Goal: Task Accomplishment & Management: Manage account settings

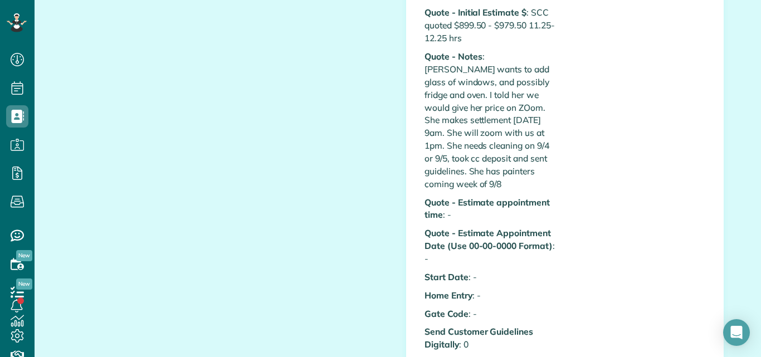
scroll to position [527, 0]
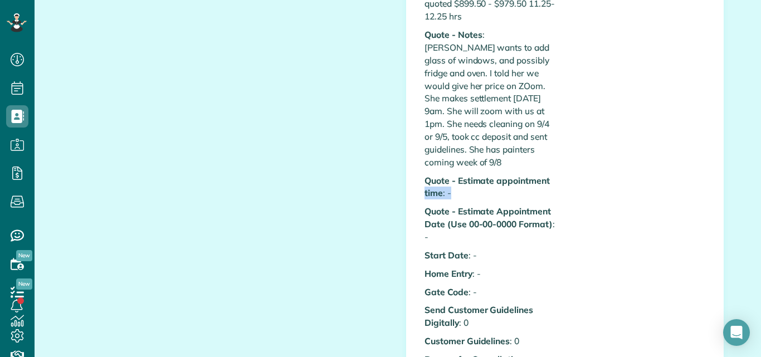
click at [747, 177] on div "All Contacts Actions Edit Add Appointment Recent Activity Send Email Show Past …" at bounding box center [398, 327] width 727 height 1660
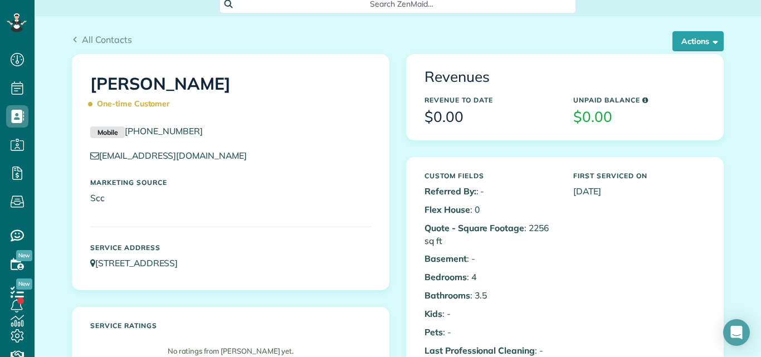
scroll to position [0, 0]
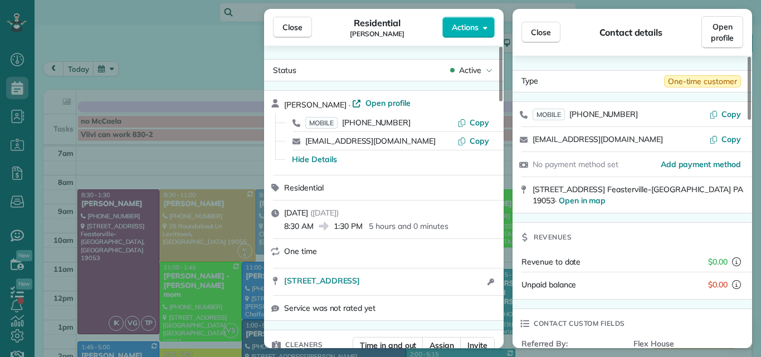
scroll to position [5, 5]
click at [295, 26] on span "Close" at bounding box center [293, 27] width 20 height 11
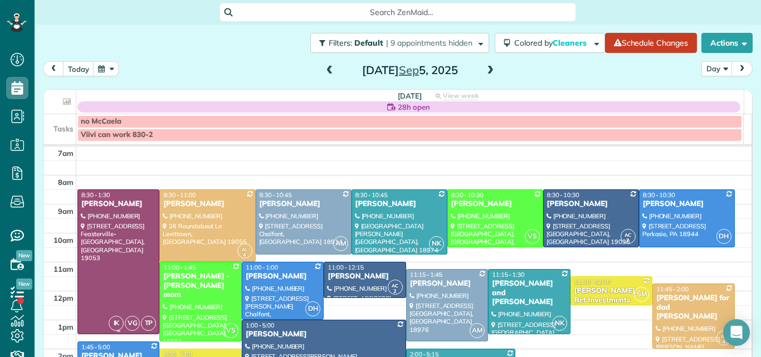
click at [137, 260] on div at bounding box center [118, 262] width 81 height 144
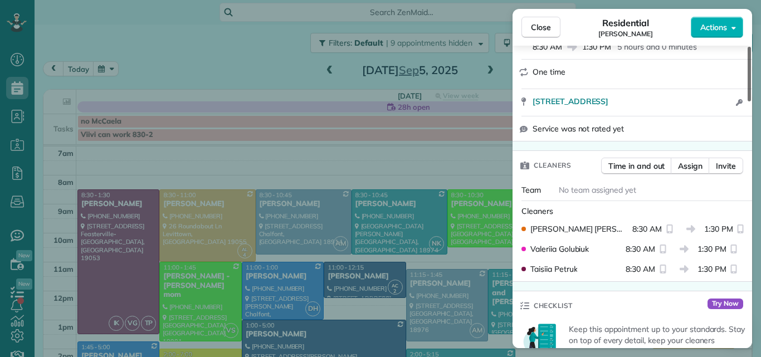
scroll to position [195, 0]
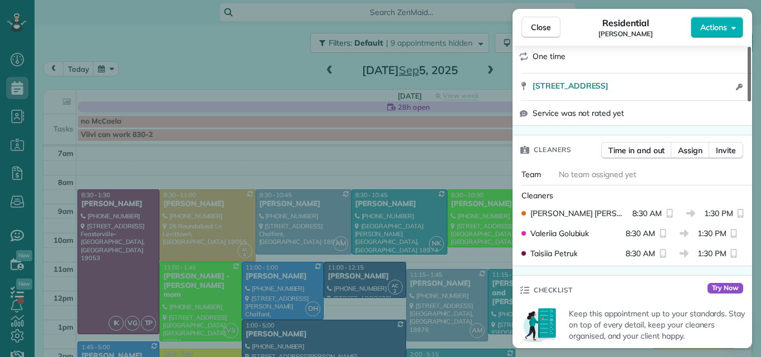
drag, startPoint x: 750, startPoint y: 71, endPoint x: 753, endPoint y: 106, distance: 35.2
click at [751, 101] on div at bounding box center [749, 74] width 3 height 55
click at [694, 150] on span "Assign" at bounding box center [690, 150] width 25 height 11
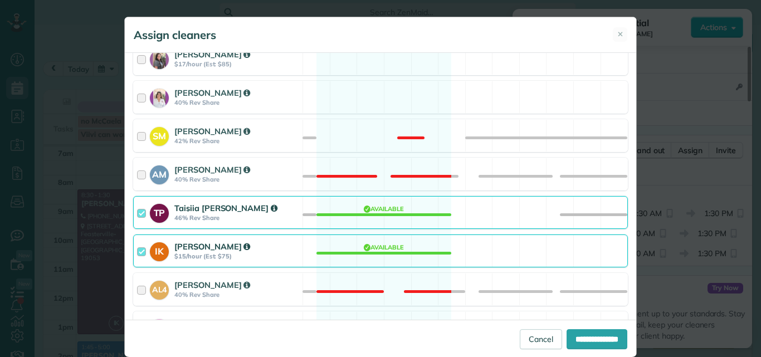
scroll to position [371, 0]
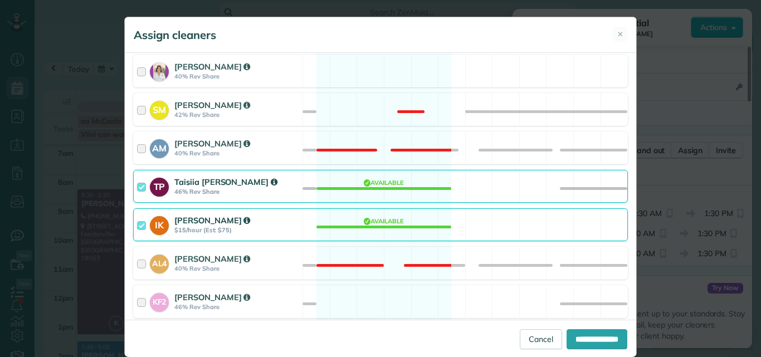
click at [139, 223] on div at bounding box center [143, 225] width 13 height 21
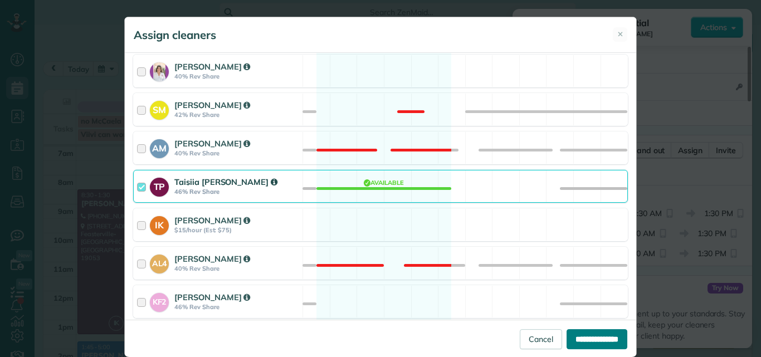
click at [574, 338] on input "**********" at bounding box center [597, 339] width 61 height 20
type input "**********"
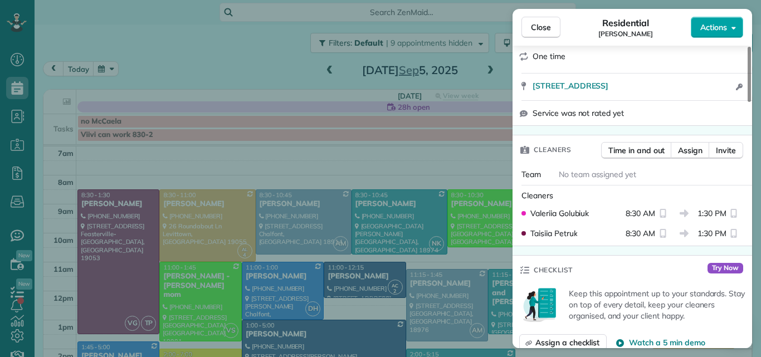
click at [720, 20] on button "Actions" at bounding box center [717, 27] width 52 height 21
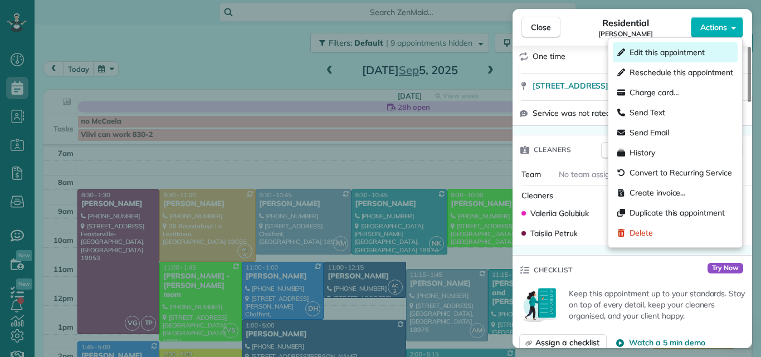
click at [662, 53] on span "Edit this appointment" at bounding box center [667, 52] width 75 height 11
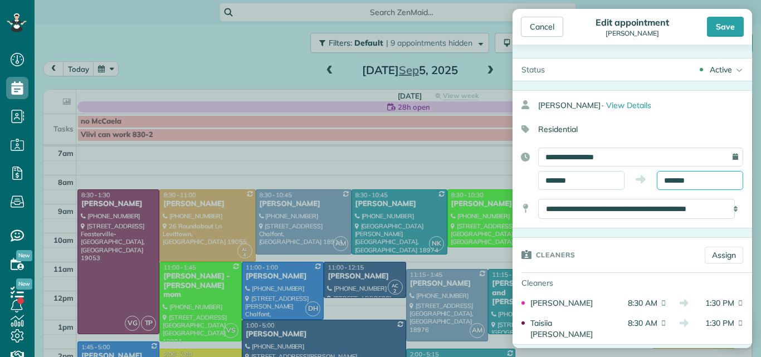
click at [673, 175] on input "*******" at bounding box center [700, 180] width 86 height 19
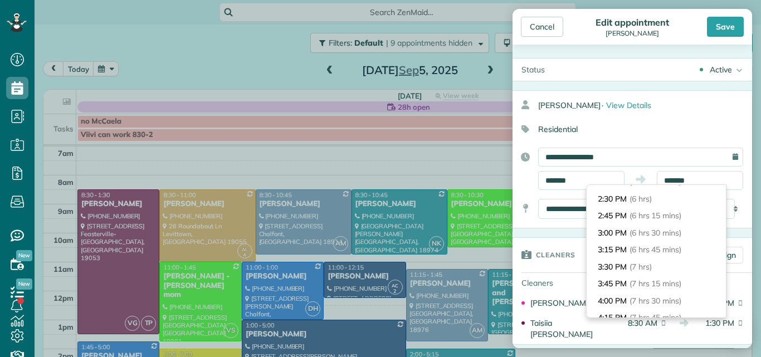
scroll to position [414, 0]
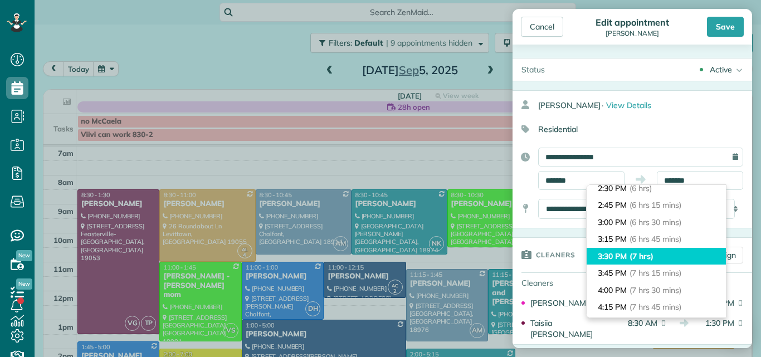
type input "*******"
click at [652, 253] on span "(7 hrs)" at bounding box center [642, 256] width 24 height 10
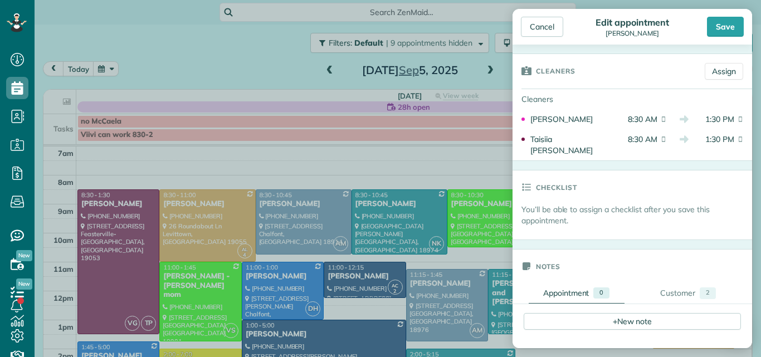
scroll to position [253, 0]
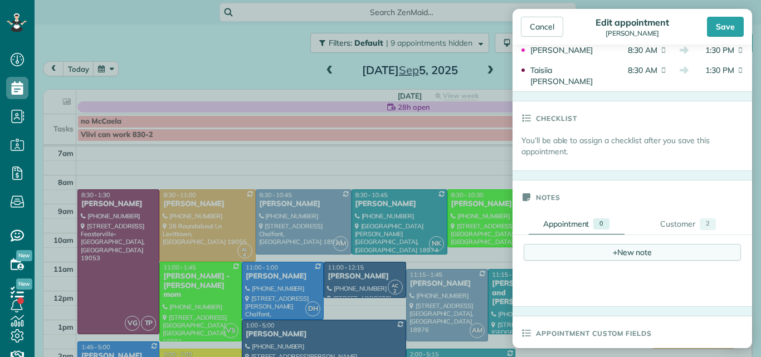
click at [628, 244] on div "+ New note" at bounding box center [632, 252] width 217 height 17
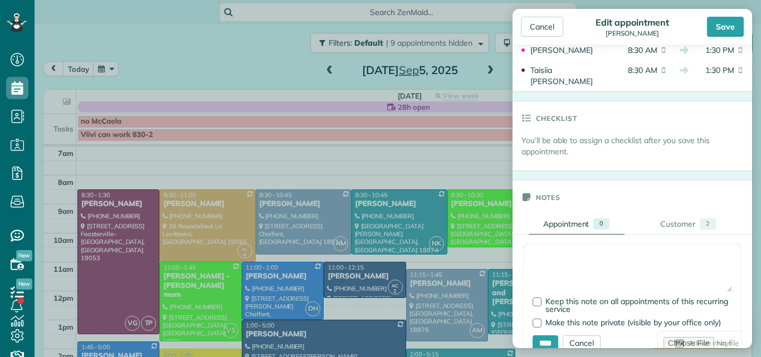
click at [565, 253] on textarea at bounding box center [633, 272] width 200 height 39
click at [550, 253] on textarea "**********" at bounding box center [633, 272] width 200 height 39
drag, startPoint x: 550, startPoint y: 247, endPoint x: 555, endPoint y: 254, distance: 8.4
click at [555, 254] on textarea "**********" at bounding box center [633, 272] width 200 height 39
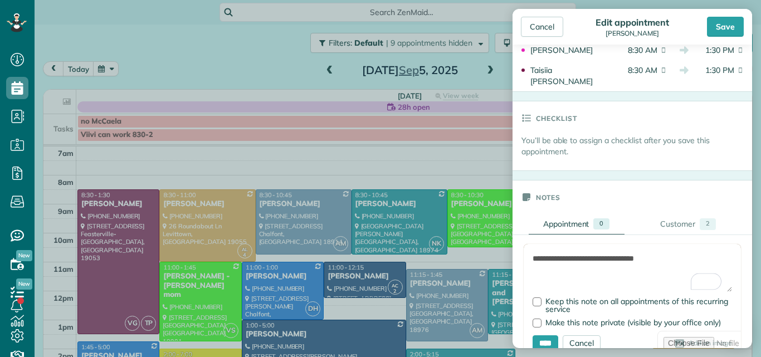
click at [632, 253] on textarea "**********" at bounding box center [633, 272] width 200 height 39
type textarea "**********"
click at [544, 336] on input "****" at bounding box center [546, 344] width 26 height 17
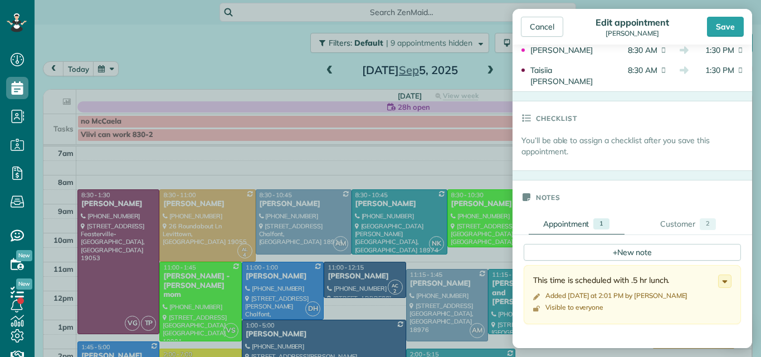
click at [576, 106] on h3 "Checklist" at bounding box center [556, 117] width 41 height 33
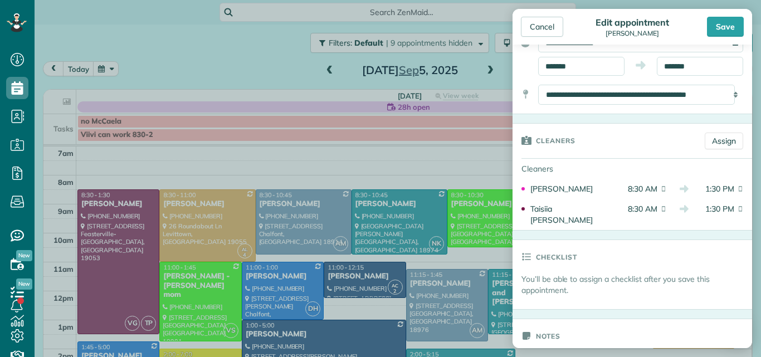
scroll to position [105, 0]
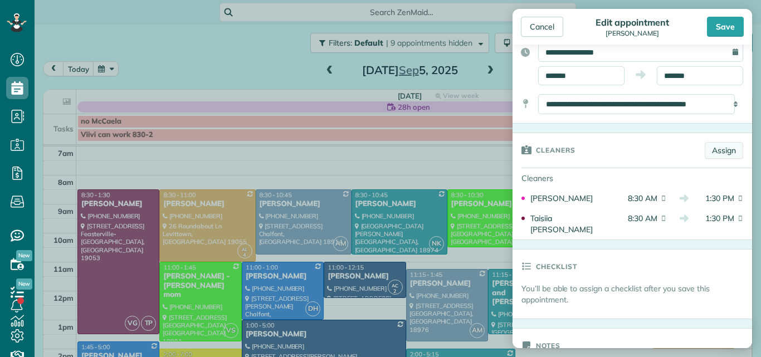
click at [717, 147] on link "Assign" at bounding box center [724, 150] width 38 height 17
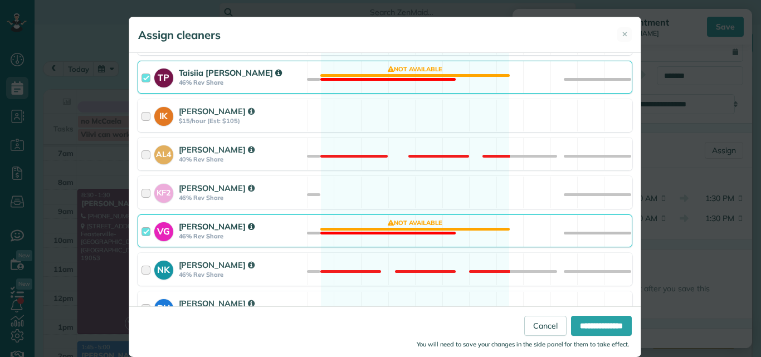
scroll to position [497, 0]
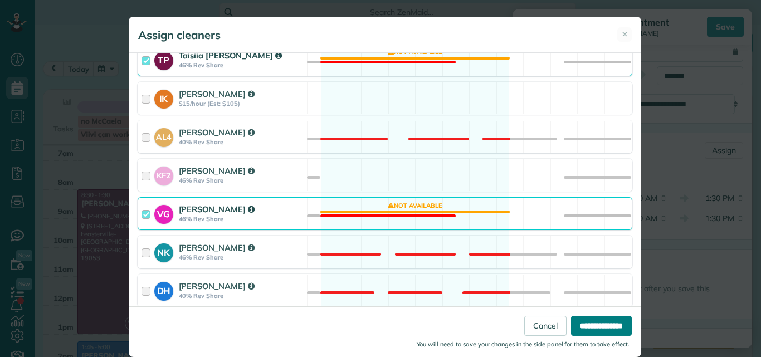
click at [574, 322] on input "**********" at bounding box center [601, 326] width 61 height 20
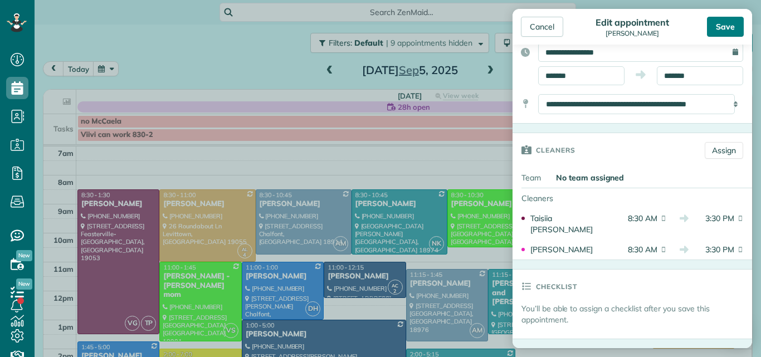
click at [725, 28] on div "Save" at bounding box center [725, 27] width 37 height 20
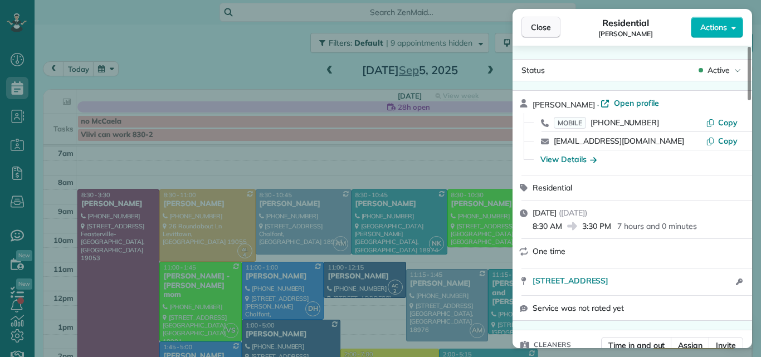
click at [532, 25] on span "Close" at bounding box center [541, 27] width 20 height 11
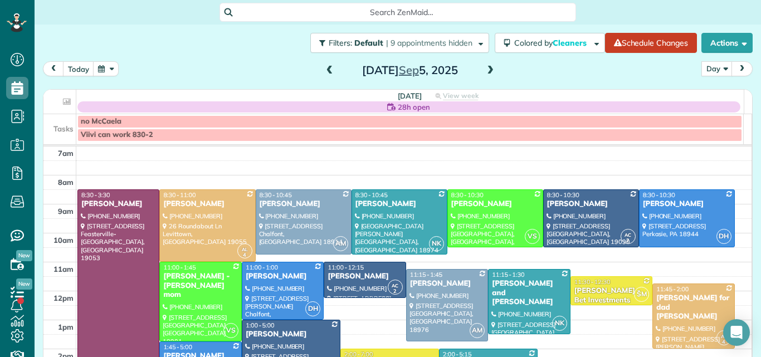
click at [486, 69] on span at bounding box center [490, 71] width 12 height 10
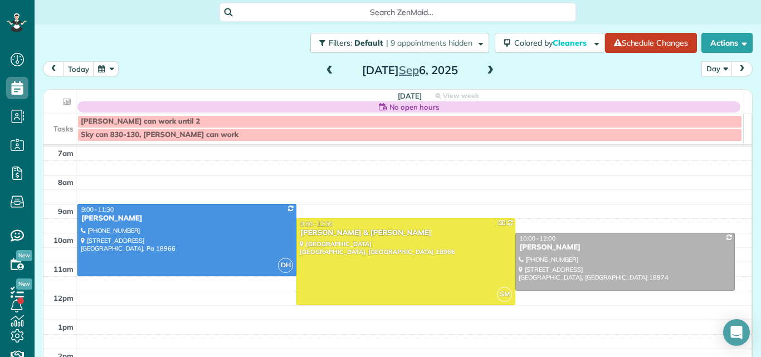
click at [324, 70] on span at bounding box center [330, 71] width 12 height 10
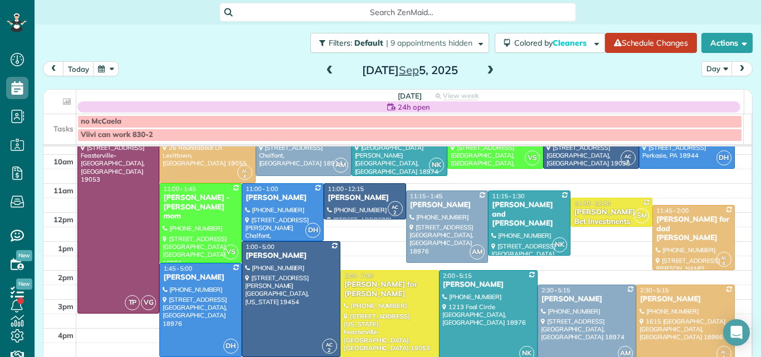
scroll to position [81, 0]
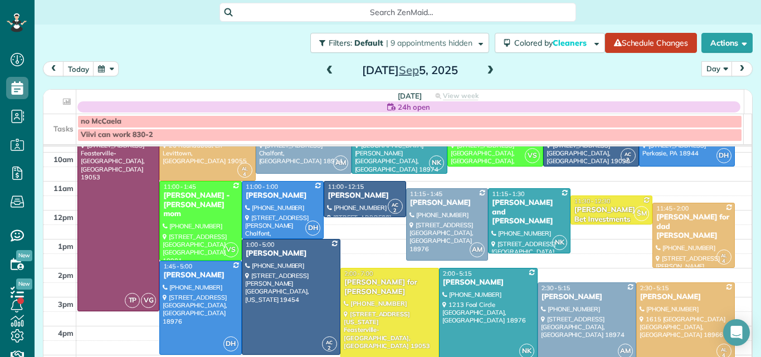
click at [486, 69] on span at bounding box center [490, 71] width 12 height 10
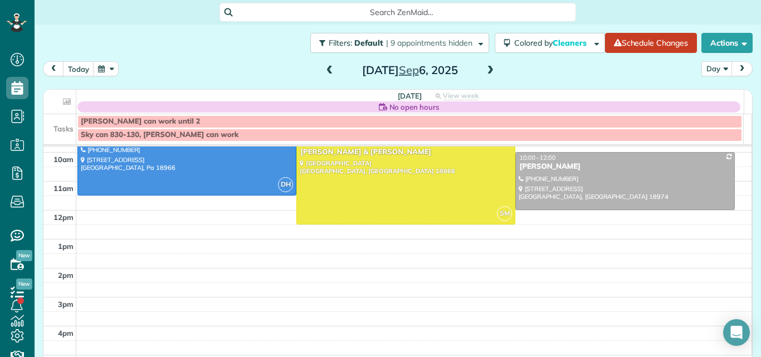
scroll to position [0, 0]
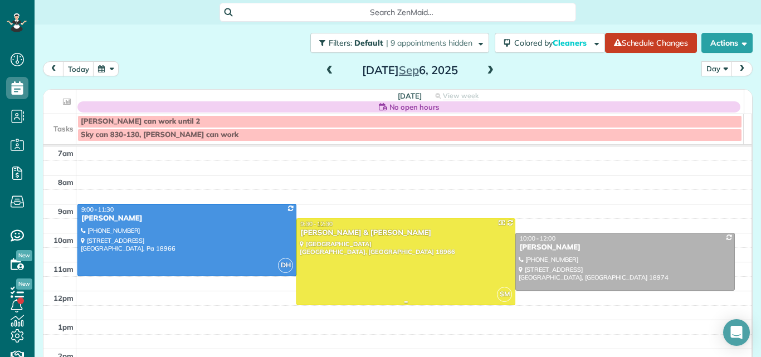
click at [353, 245] on div at bounding box center [406, 262] width 218 height 86
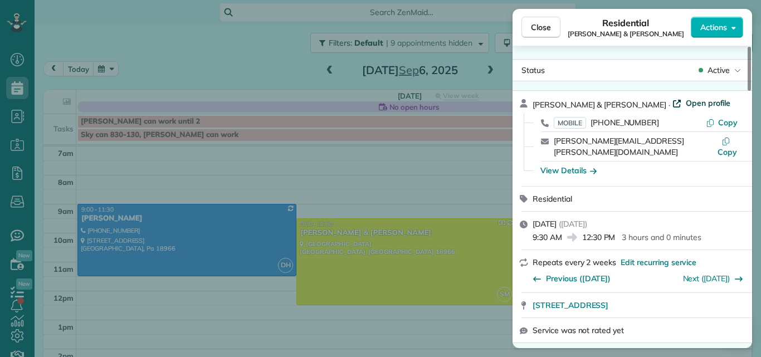
click at [686, 102] on span "Open profile" at bounding box center [708, 103] width 45 height 11
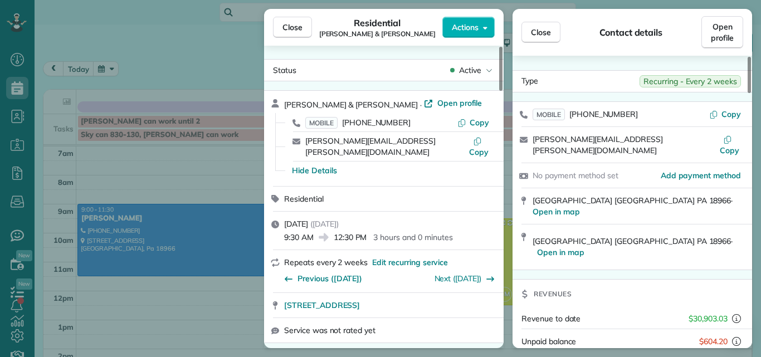
drag, startPoint x: 501, startPoint y: 59, endPoint x: 501, endPoint y: 40, distance: 19.5
click at [501, 47] on div at bounding box center [500, 69] width 3 height 44
click at [545, 30] on span "Close" at bounding box center [541, 32] width 20 height 11
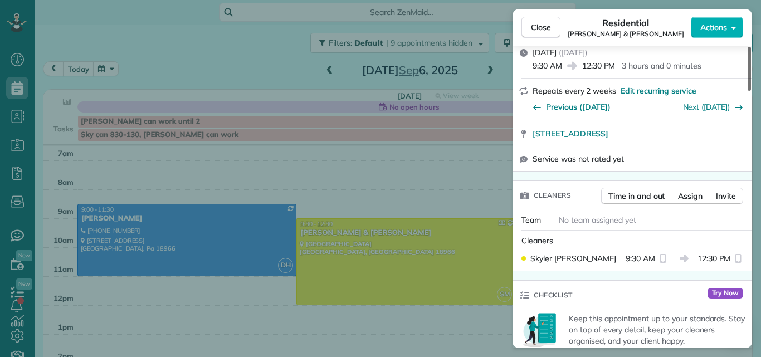
drag, startPoint x: 749, startPoint y: 64, endPoint x: 746, endPoint y: 94, distance: 29.7
click at [748, 91] on div at bounding box center [749, 69] width 3 height 44
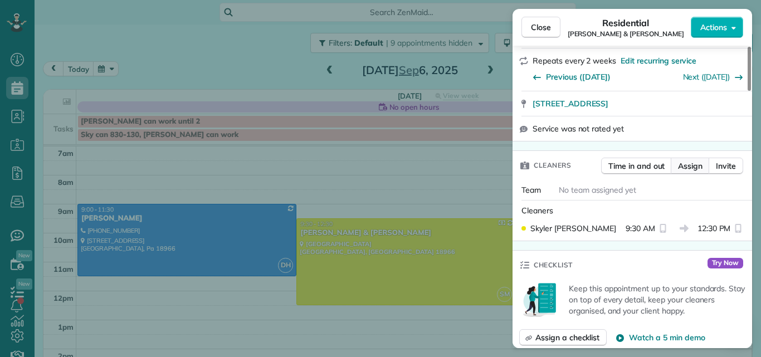
click at [695, 161] on span "Assign" at bounding box center [690, 166] width 25 height 11
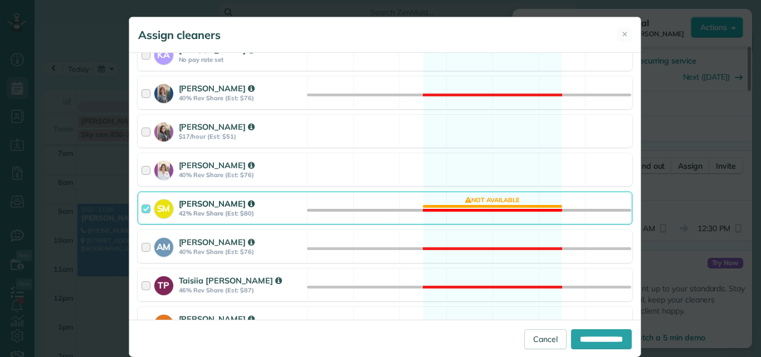
scroll to position [326, 0]
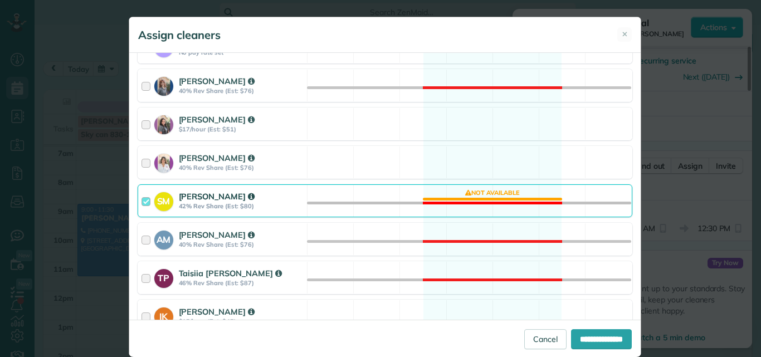
click at [142, 199] on div at bounding box center [148, 201] width 13 height 21
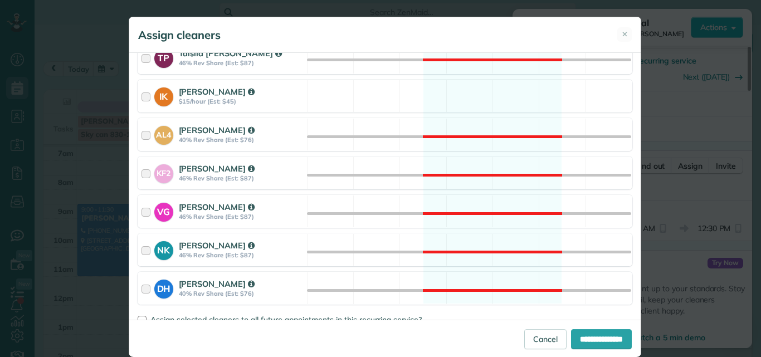
scroll to position [547, 0]
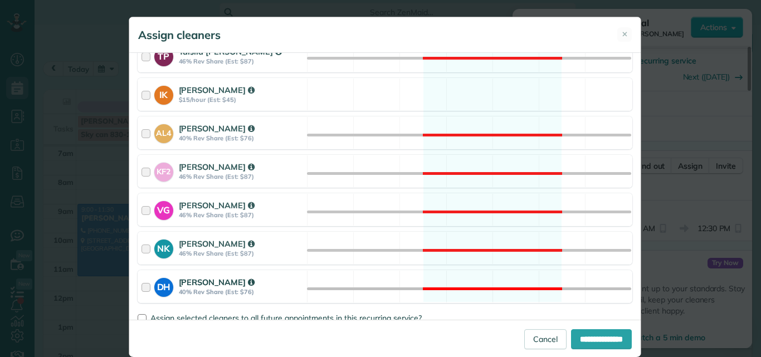
click at [142, 285] on div at bounding box center [148, 286] width 13 height 21
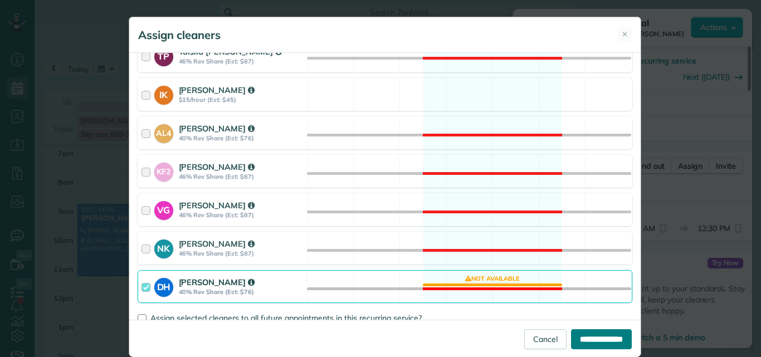
click at [594, 336] on input "**********" at bounding box center [601, 339] width 61 height 20
type input "**********"
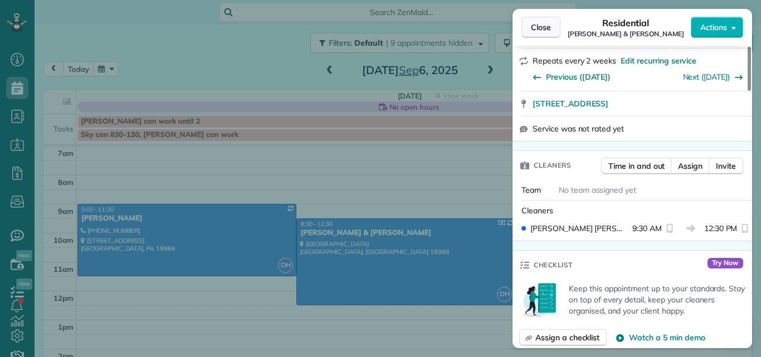
click at [534, 25] on span "Close" at bounding box center [541, 27] width 20 height 11
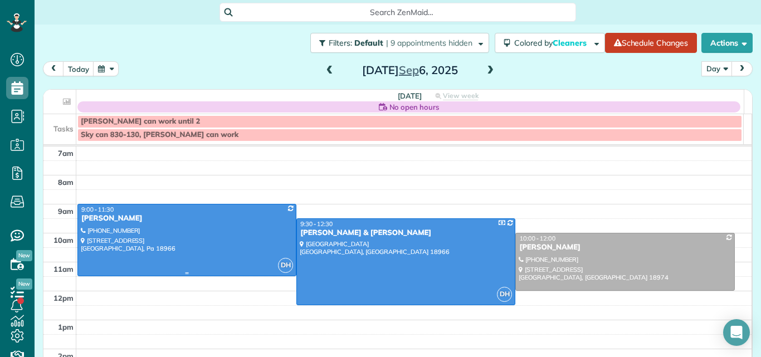
click at [169, 213] on div "9:00 - 11:30" at bounding box center [187, 210] width 212 height 8
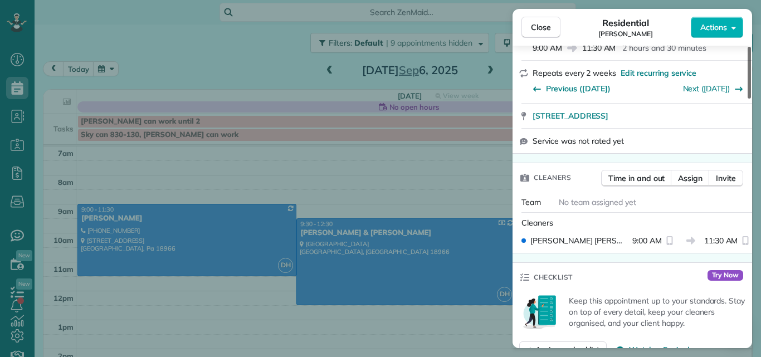
drag, startPoint x: 747, startPoint y: 66, endPoint x: 750, endPoint y: 99, distance: 33.5
click at [750, 99] on div at bounding box center [749, 73] width 3 height 52
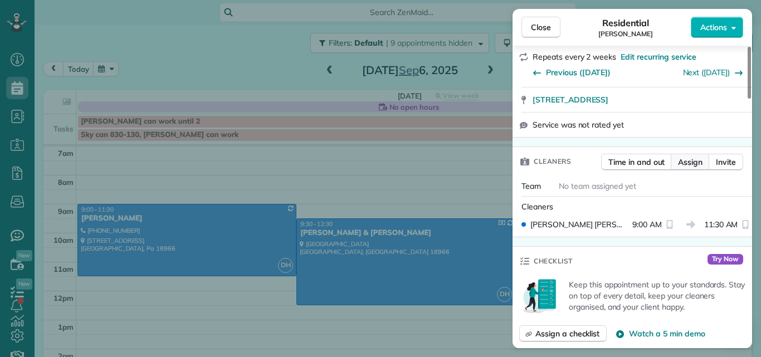
click at [695, 159] on span "Assign" at bounding box center [690, 162] width 25 height 11
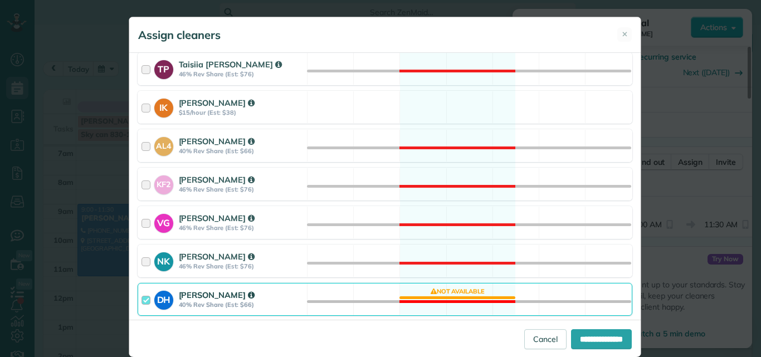
scroll to position [570, 0]
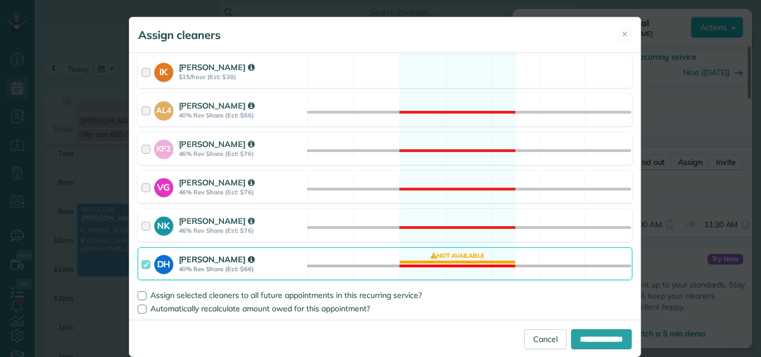
click at [142, 266] on div at bounding box center [148, 264] width 13 height 21
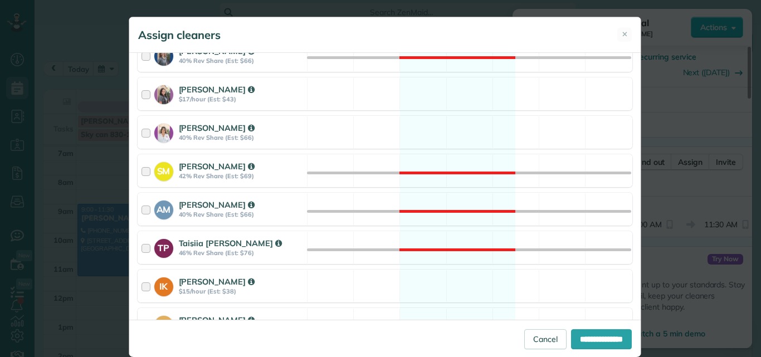
scroll to position [350, 0]
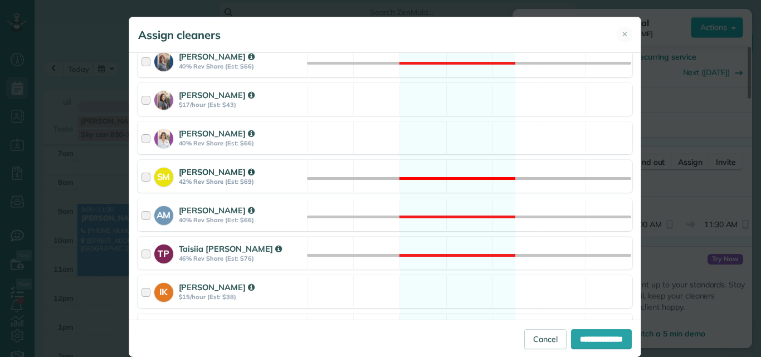
click at [142, 177] on div at bounding box center [148, 176] width 13 height 21
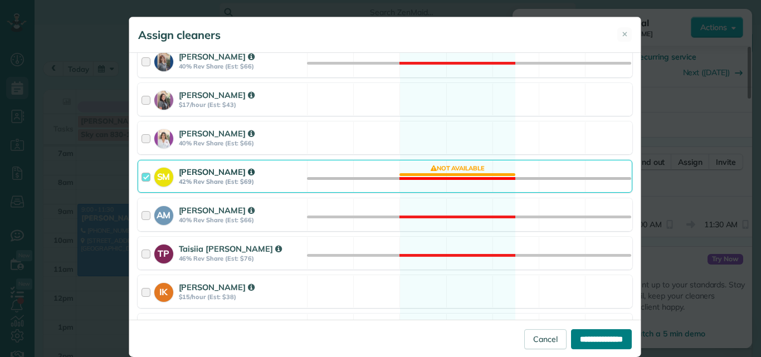
click at [601, 332] on input "**********" at bounding box center [601, 339] width 61 height 20
type input "**********"
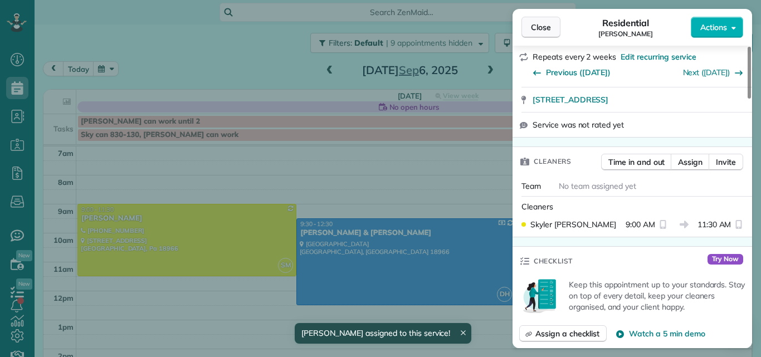
click at [540, 22] on span "Close" at bounding box center [541, 27] width 20 height 11
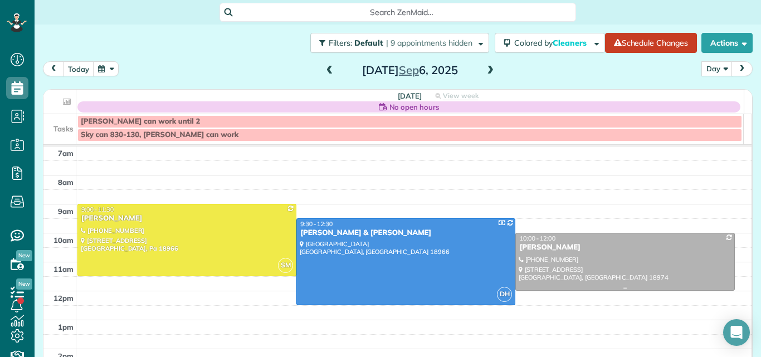
click at [559, 247] on div "Jenea Lomas" at bounding box center [625, 247] width 212 height 9
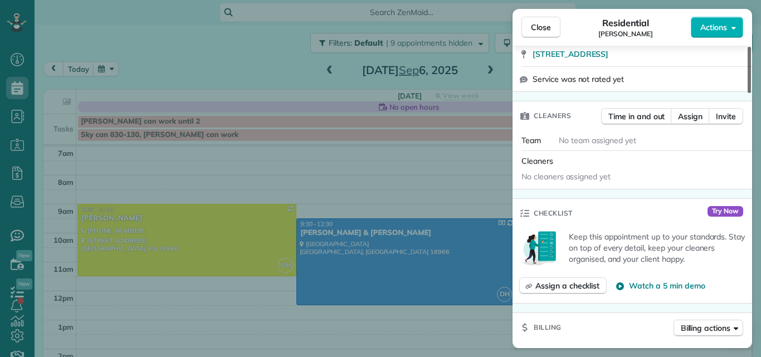
drag, startPoint x: 749, startPoint y: 83, endPoint x: 751, endPoint y: 123, distance: 40.2
click at [751, 93] on div at bounding box center [749, 70] width 3 height 46
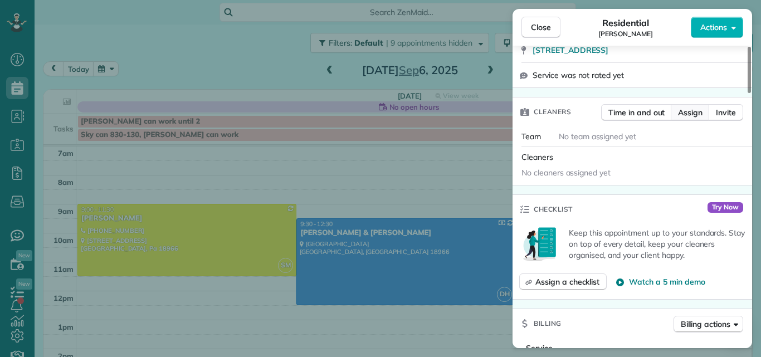
click at [698, 111] on span "Assign" at bounding box center [690, 112] width 25 height 11
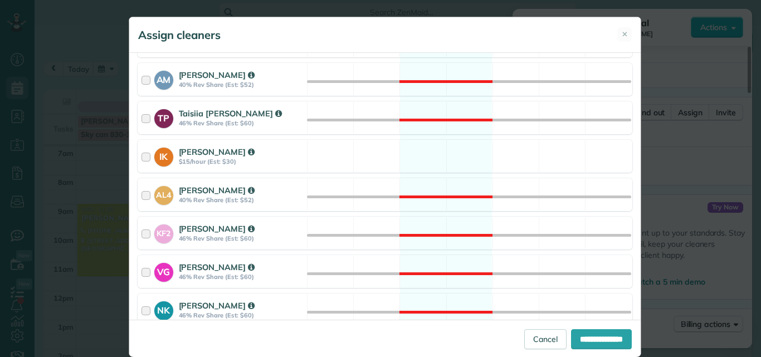
scroll to position [489, 0]
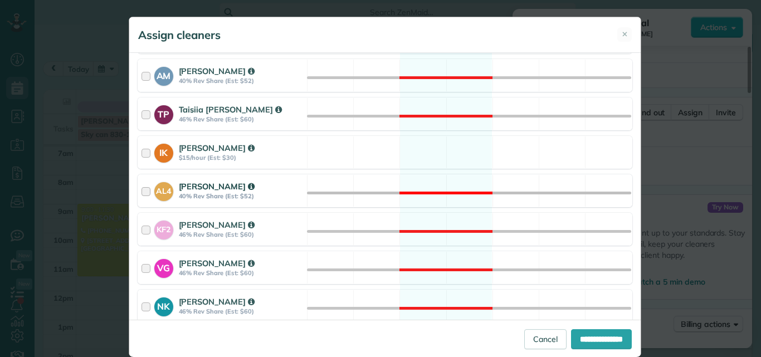
click at [143, 191] on div at bounding box center [148, 191] width 13 height 21
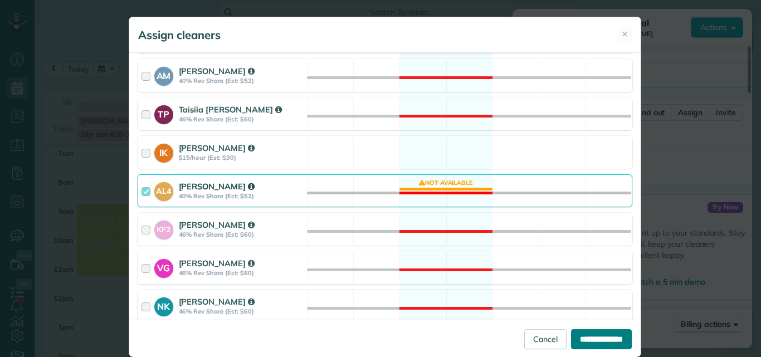
click at [601, 336] on input "**********" at bounding box center [601, 339] width 61 height 20
type input "**********"
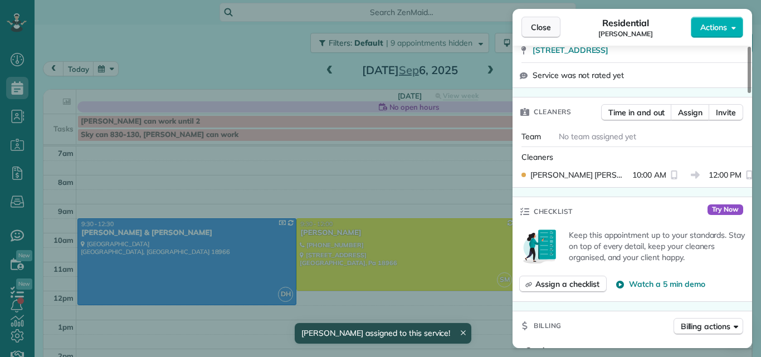
click at [542, 27] on span "Close" at bounding box center [541, 27] width 20 height 11
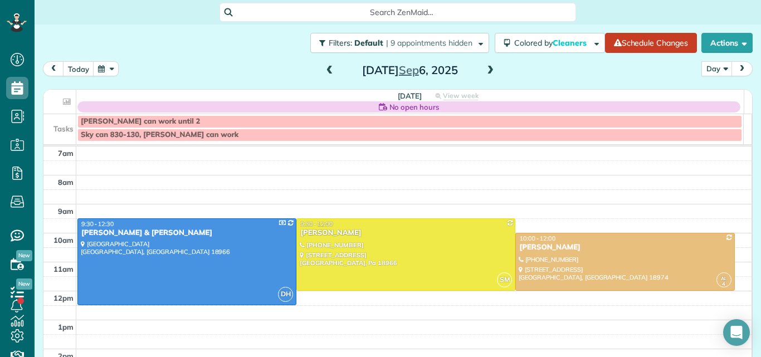
click at [484, 68] on span at bounding box center [490, 71] width 12 height 10
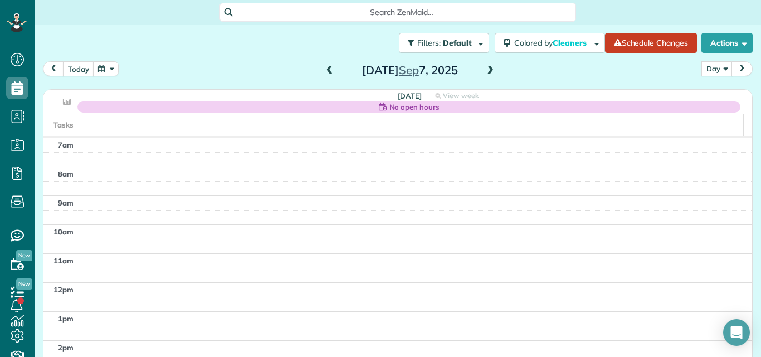
click at [484, 68] on span at bounding box center [490, 71] width 12 height 10
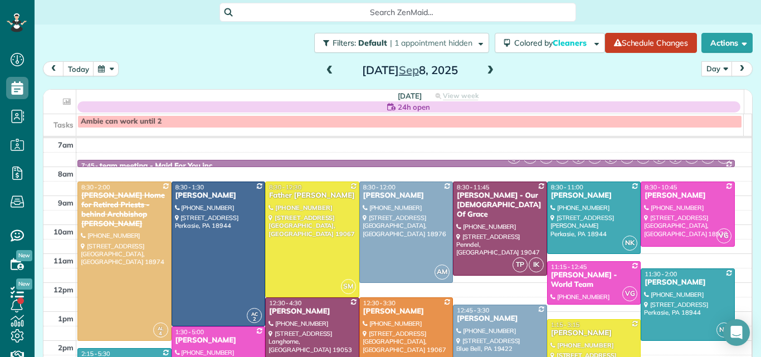
click at [324, 70] on span at bounding box center [330, 71] width 12 height 10
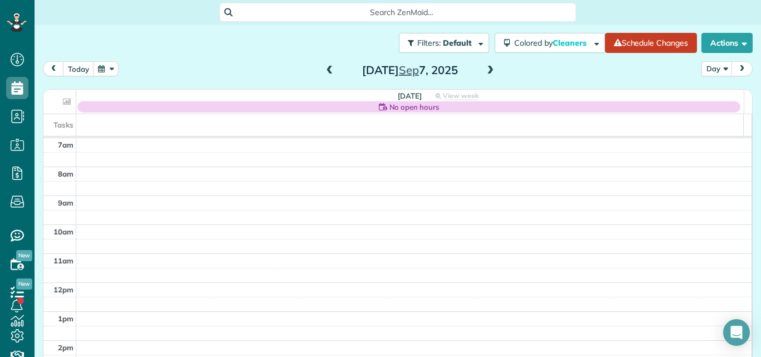
click at [326, 71] on span at bounding box center [330, 71] width 12 height 10
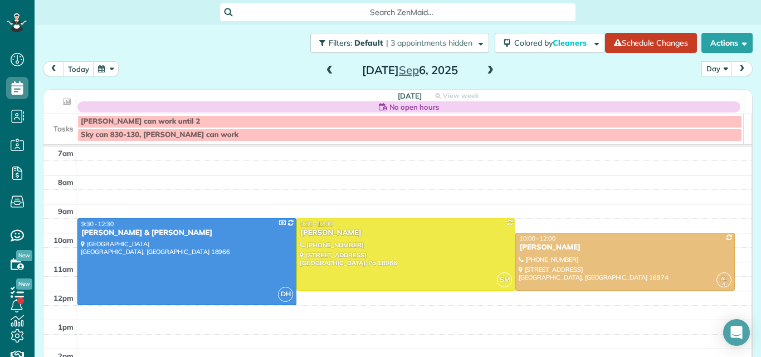
click at [488, 71] on span at bounding box center [490, 71] width 12 height 10
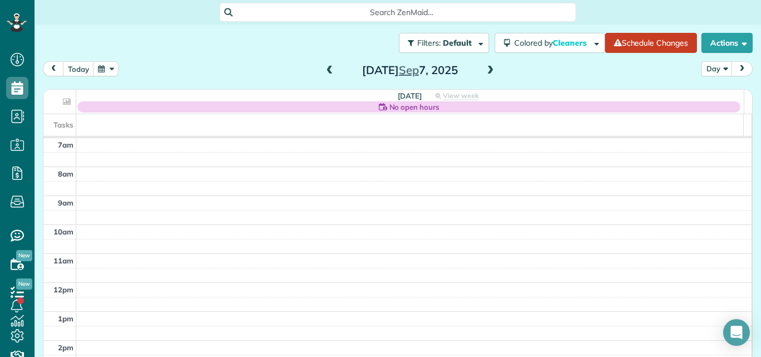
click at [488, 71] on span at bounding box center [490, 71] width 12 height 10
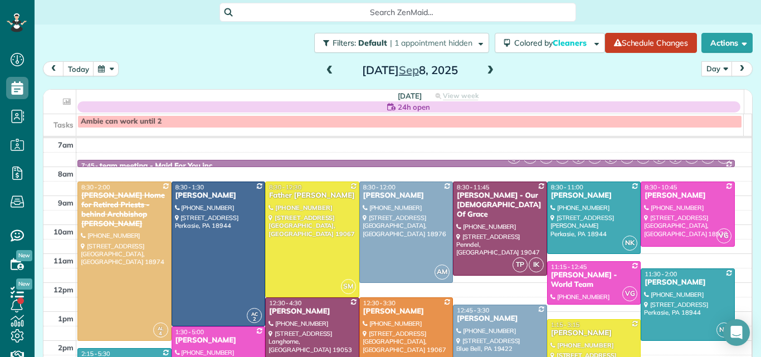
click at [488, 71] on span at bounding box center [490, 71] width 12 height 10
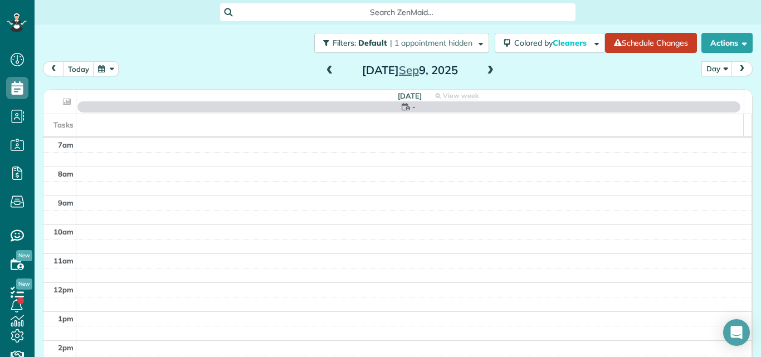
click at [488, 71] on span at bounding box center [490, 71] width 12 height 10
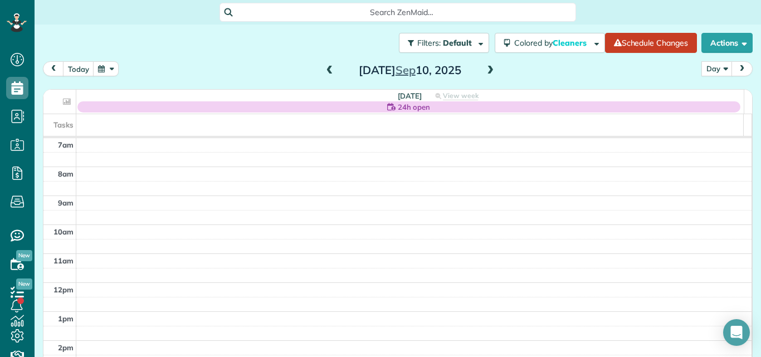
click at [327, 69] on span at bounding box center [330, 71] width 12 height 10
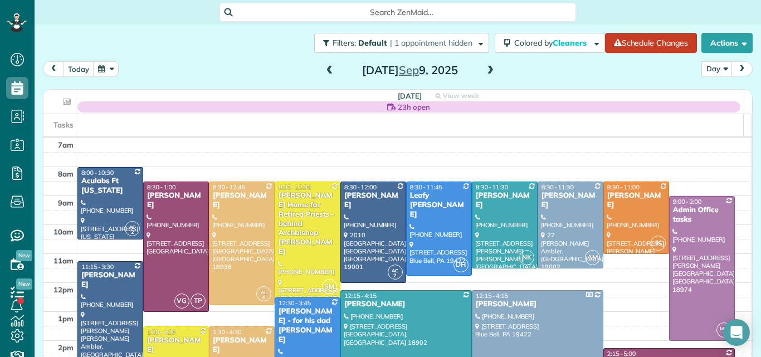
click at [485, 72] on span at bounding box center [490, 71] width 12 height 10
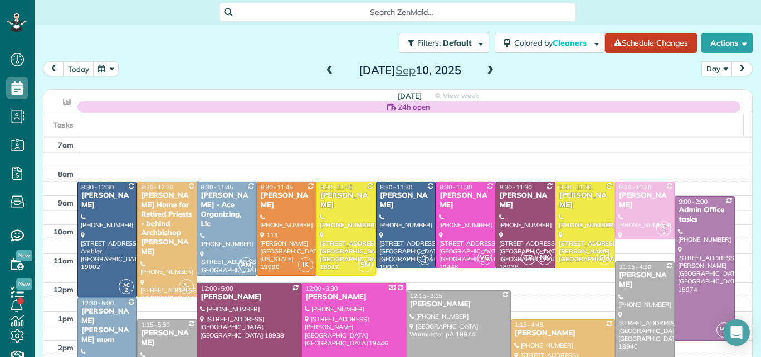
click at [485, 72] on span at bounding box center [490, 71] width 12 height 10
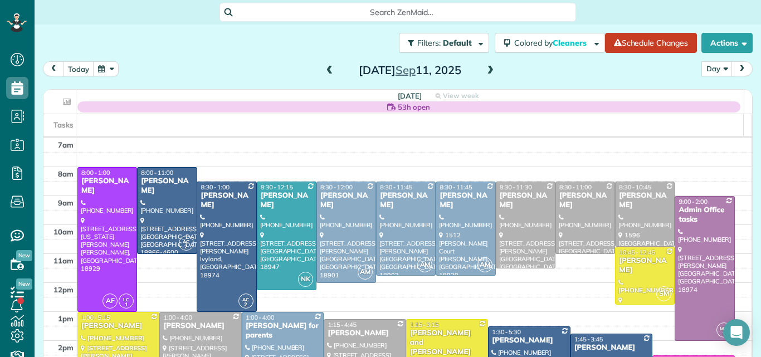
click at [487, 72] on span at bounding box center [490, 71] width 12 height 10
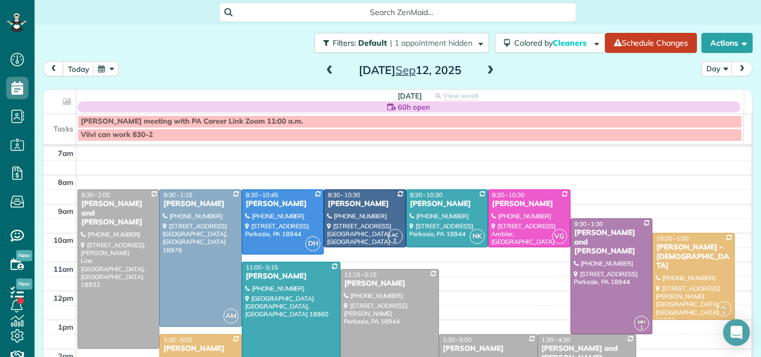
click at [324, 71] on span at bounding box center [330, 71] width 12 height 10
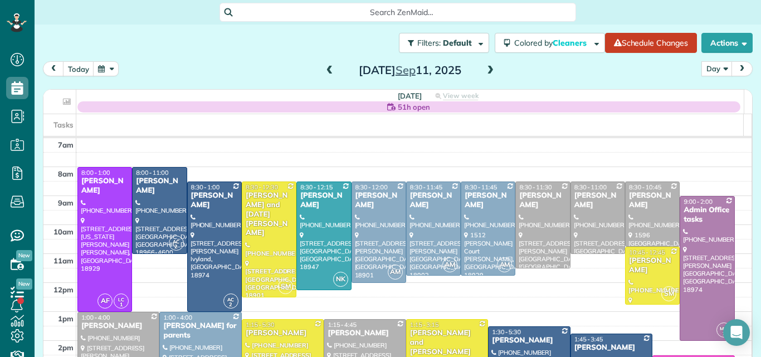
click at [488, 70] on span at bounding box center [490, 71] width 12 height 10
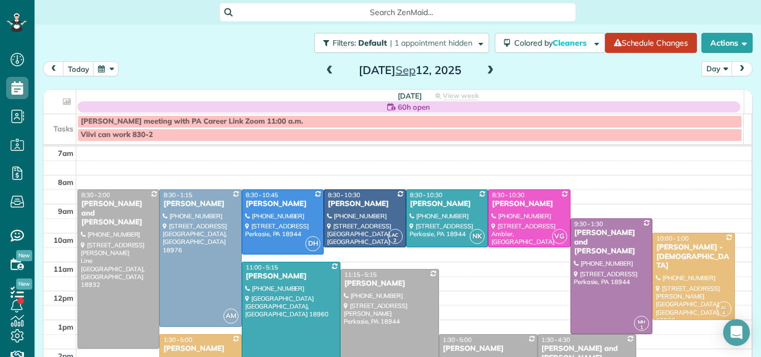
click at [324, 72] on span at bounding box center [330, 71] width 12 height 10
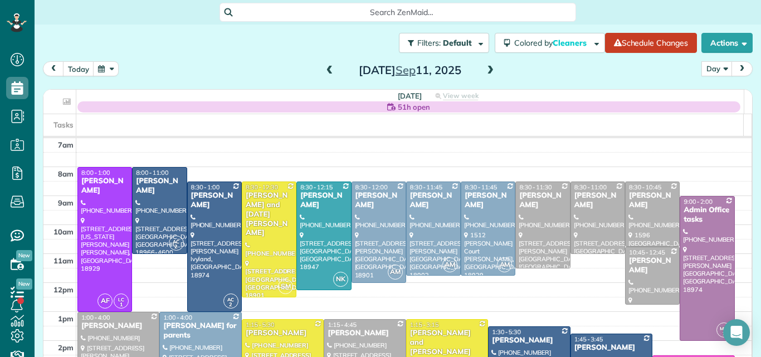
drag, startPoint x: 740, startPoint y: 122, endPoint x: 382, endPoint y: 26, distance: 370.1
click at [382, 26] on div "Filters: Default | 1 appointment hidden Colored by Cleaners Color by Cleaner Co…" at bounding box center [398, 180] width 727 height 310
click at [324, 67] on span at bounding box center [330, 71] width 12 height 10
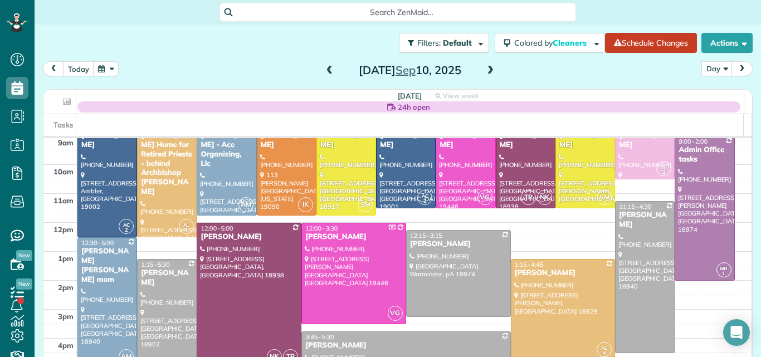
scroll to position [72, 0]
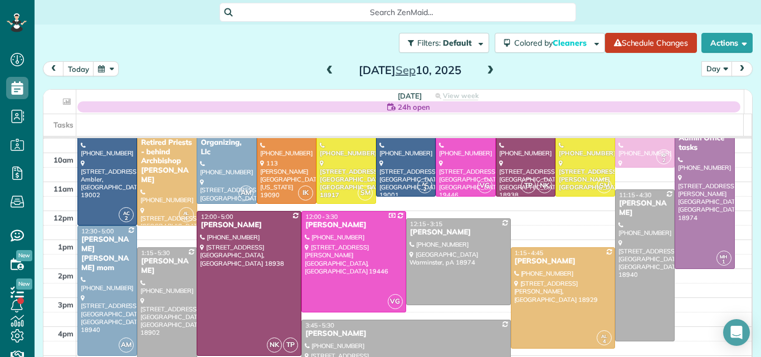
click at [324, 67] on span at bounding box center [330, 71] width 12 height 10
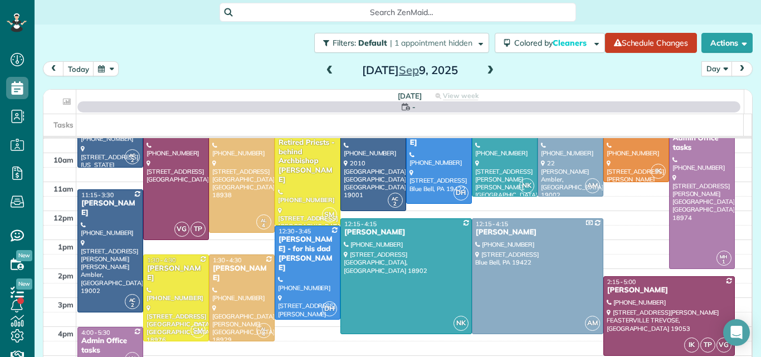
scroll to position [0, 0]
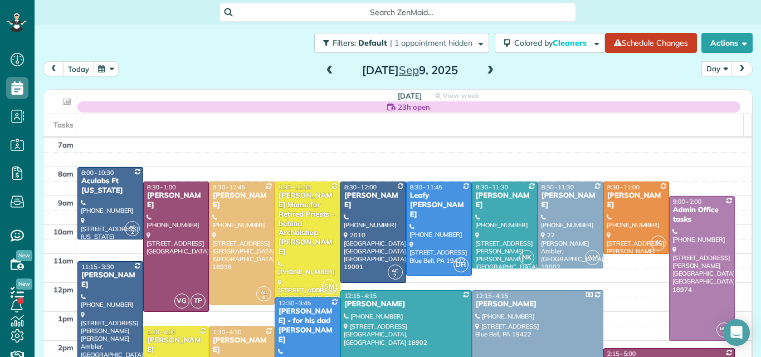
click at [75, 72] on button "today" at bounding box center [78, 68] width 31 height 15
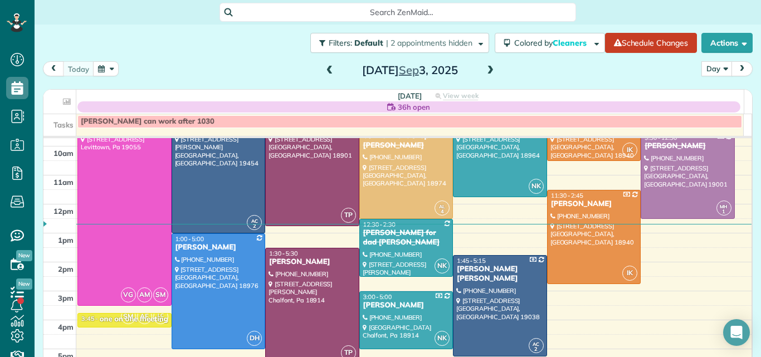
scroll to position [86, 0]
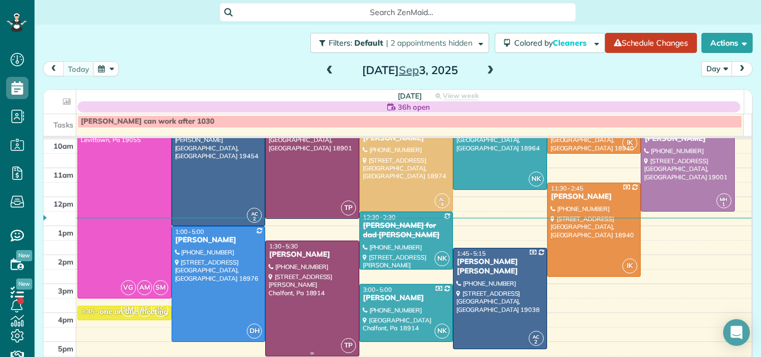
click at [317, 298] on div at bounding box center [312, 298] width 93 height 115
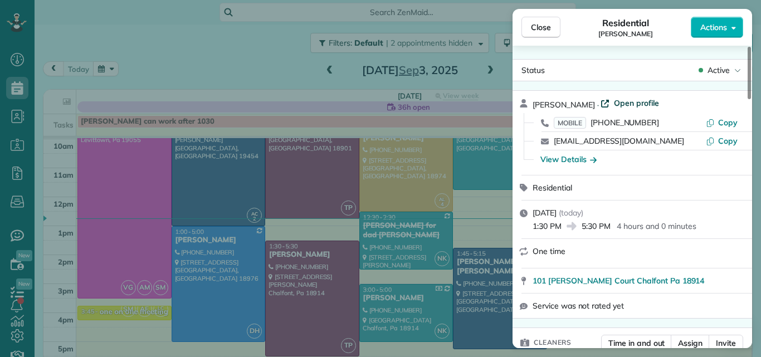
click at [643, 101] on span "Open profile" at bounding box center [636, 103] width 45 height 11
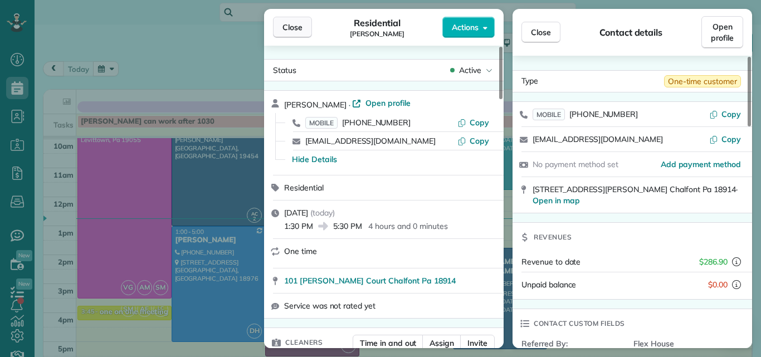
click at [293, 23] on span "Close" at bounding box center [293, 27] width 20 height 11
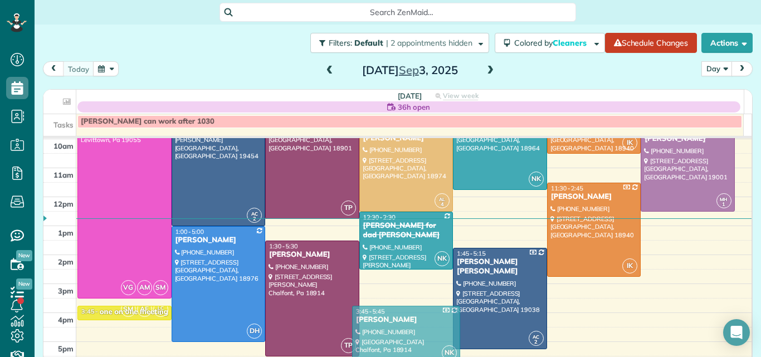
drag, startPoint x: 391, startPoint y: 305, endPoint x: 391, endPoint y: 324, distance: 19.0
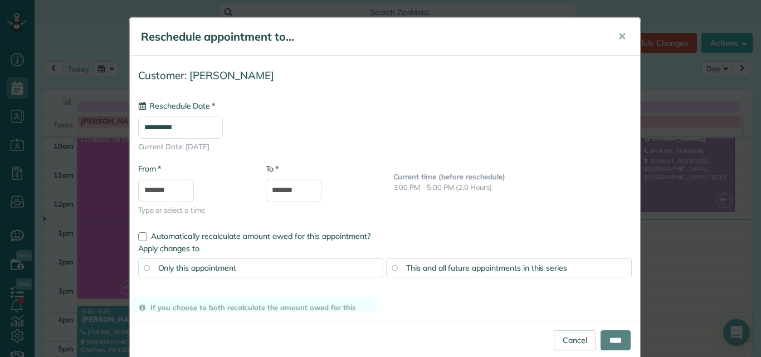
click at [392, 326] on body "Dashboard Scheduling Calendar View List View Dispatch View - Weekly scheduling …" at bounding box center [380, 178] width 761 height 357
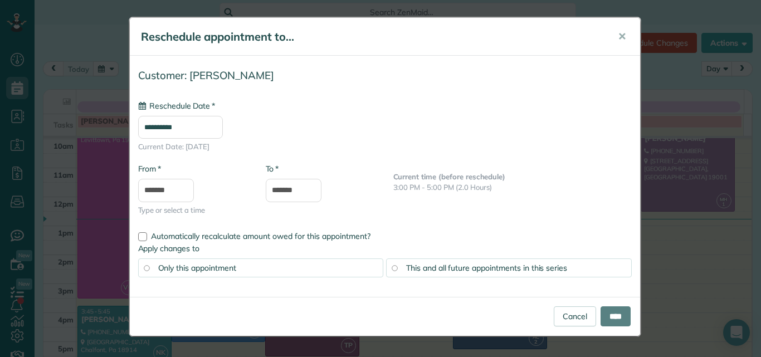
type input "**********"
click at [557, 318] on link "Cancel" at bounding box center [575, 317] width 42 height 20
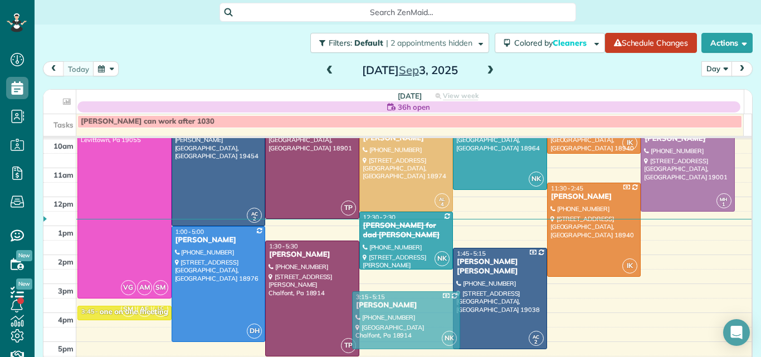
drag, startPoint x: 407, startPoint y: 305, endPoint x: 408, endPoint y: 315, distance: 10.0
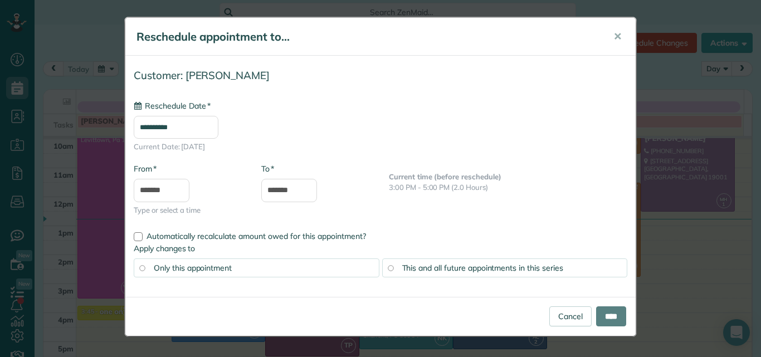
type input "**********"
click at [600, 315] on input "****" at bounding box center [611, 317] width 30 height 20
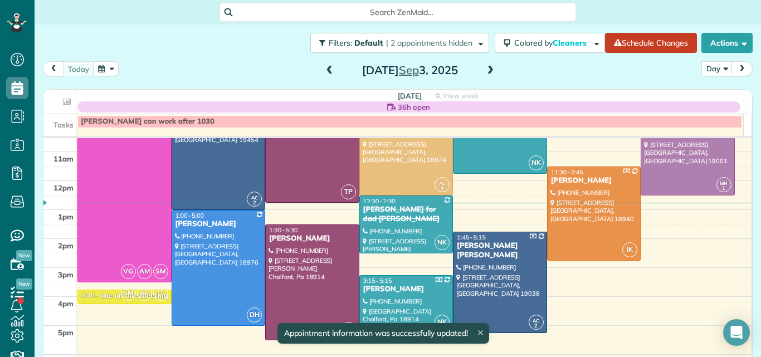
scroll to position [113, 0]
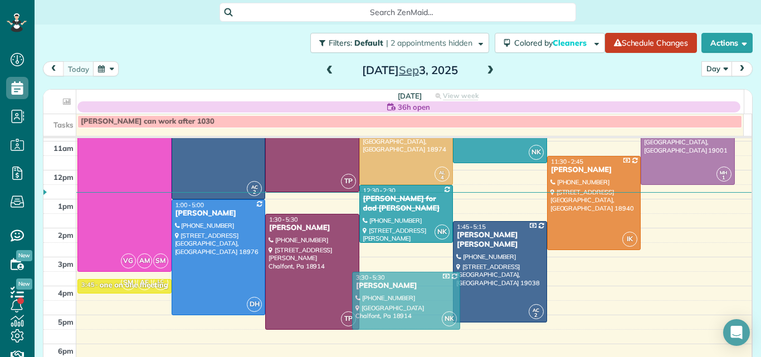
drag, startPoint x: 405, startPoint y: 284, endPoint x: 405, endPoint y: 290, distance: 6.2
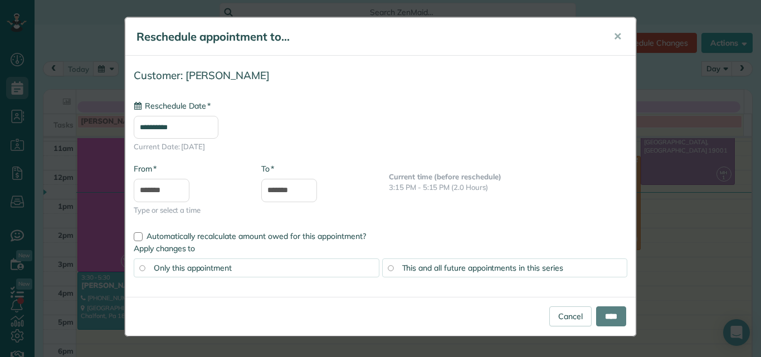
type input "**********"
click at [603, 314] on input "****" at bounding box center [611, 317] width 30 height 20
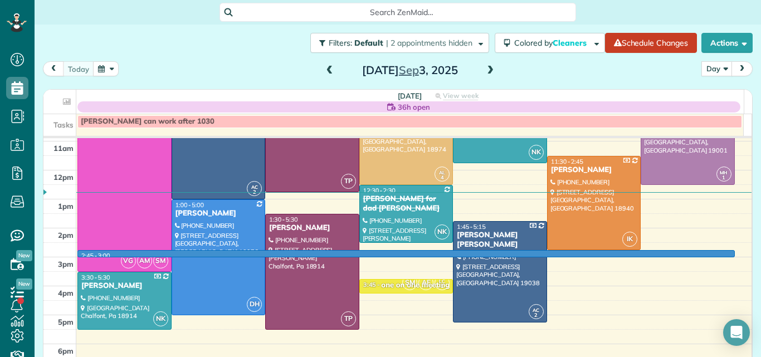
click at [390, 254] on div "7am 8am 9am 10am 11am 12pm 1pm 2pm 3pm 4pm 5pm 6pm 7pm 8pm 2:45 - 3:00 VG AM SM…" at bounding box center [397, 228] width 708 height 405
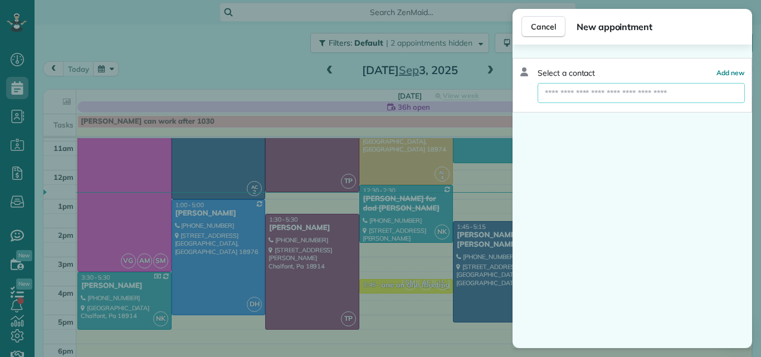
click at [550, 92] on input "text" at bounding box center [641, 93] width 207 height 20
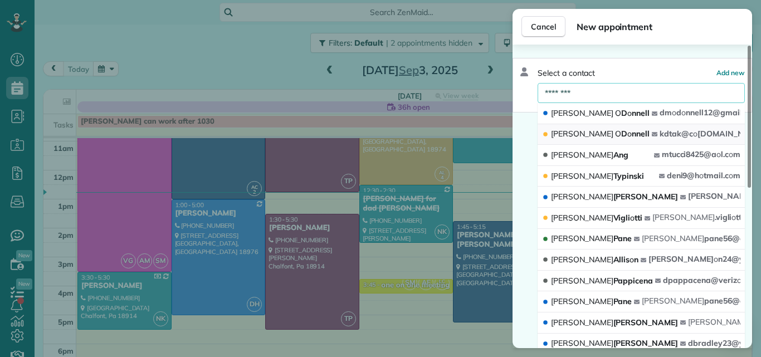
type input "********"
click at [666, 129] on div "kdtak@c o mcast.net" at bounding box center [707, 134] width 111 height 11
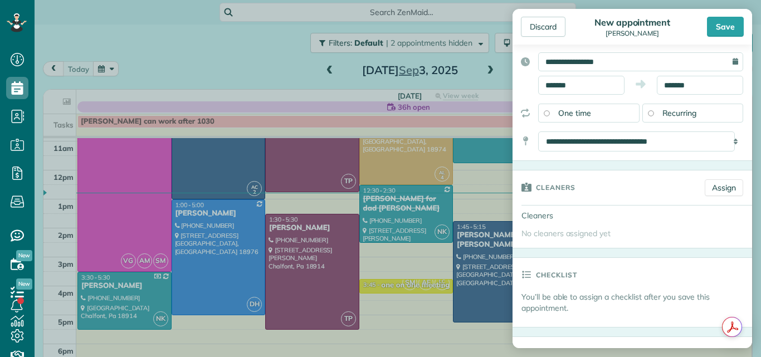
scroll to position [123, 0]
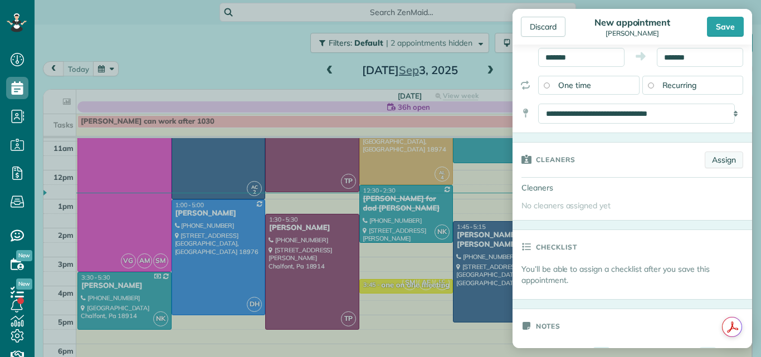
click at [724, 158] on link "Assign" at bounding box center [724, 160] width 38 height 17
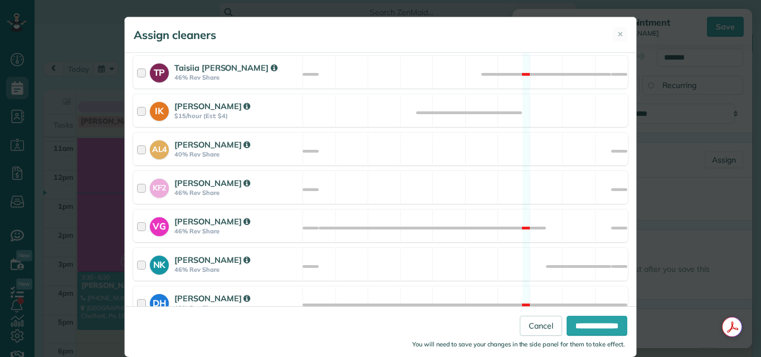
scroll to position [497, 0]
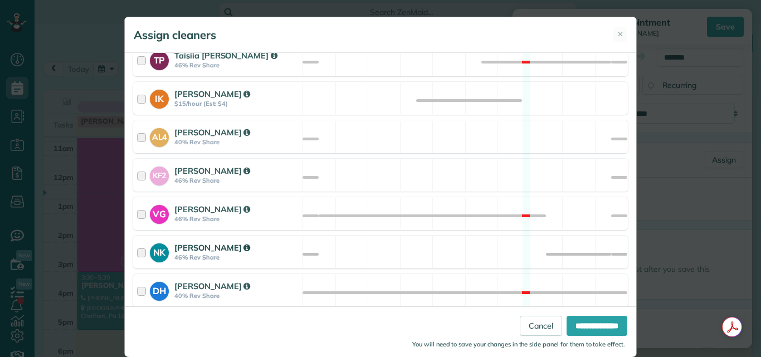
click at [137, 251] on div at bounding box center [143, 252] width 13 height 21
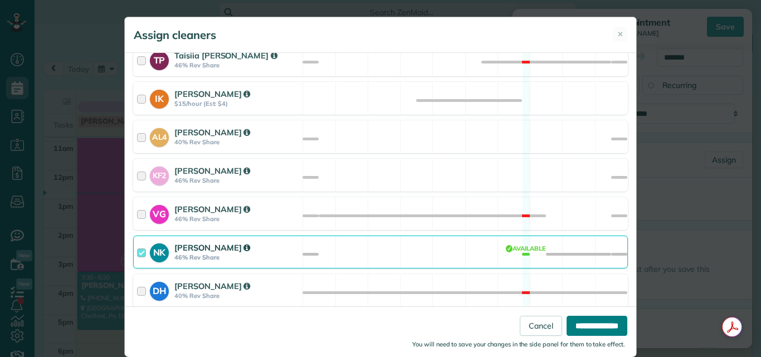
click at [581, 324] on input "**********" at bounding box center [597, 326] width 61 height 20
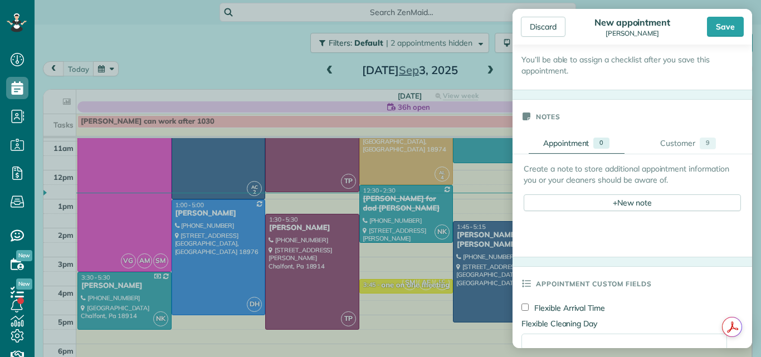
scroll to position [384, 0]
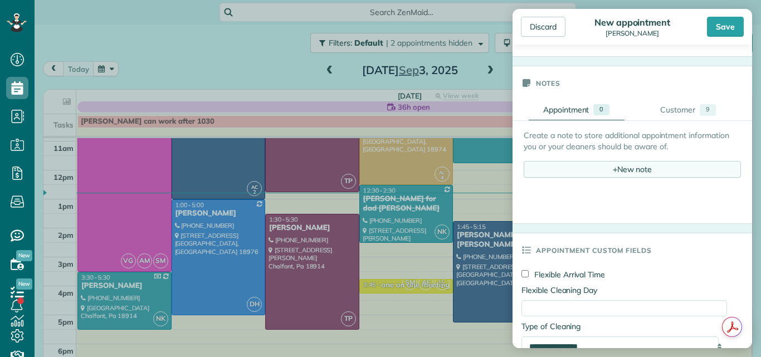
click at [633, 172] on div "+ New note" at bounding box center [632, 169] width 217 height 17
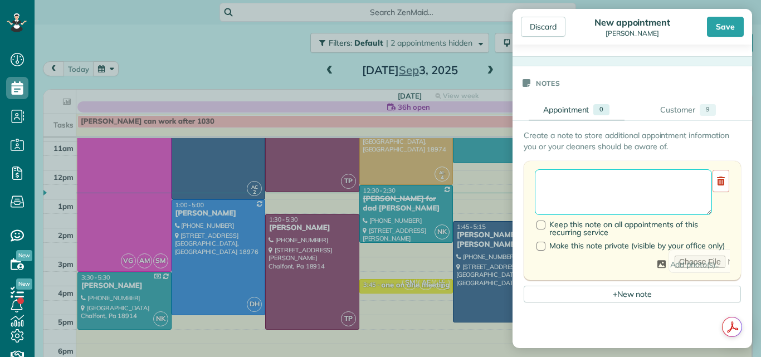
click at [558, 181] on textarea at bounding box center [623, 192] width 177 height 46
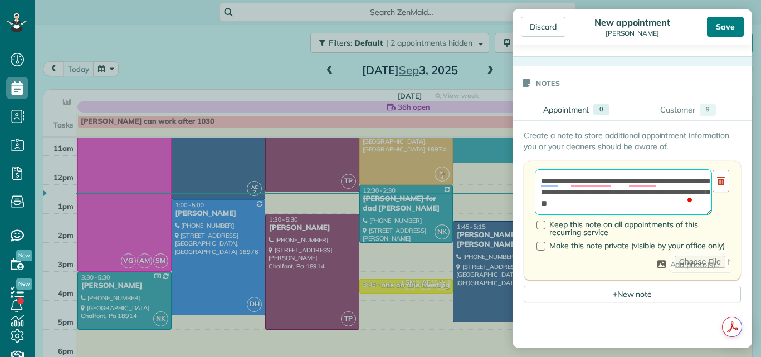
type textarea "**********"
click at [719, 22] on div "Save" at bounding box center [725, 27] width 37 height 20
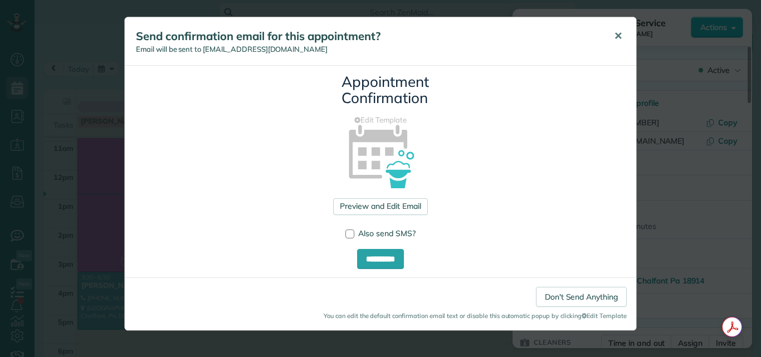
click at [615, 35] on span "✕" at bounding box center [618, 36] width 8 height 13
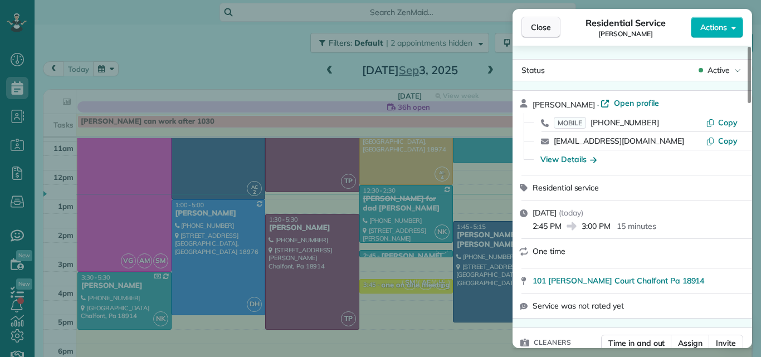
click at [538, 30] on span "Close" at bounding box center [541, 27] width 20 height 11
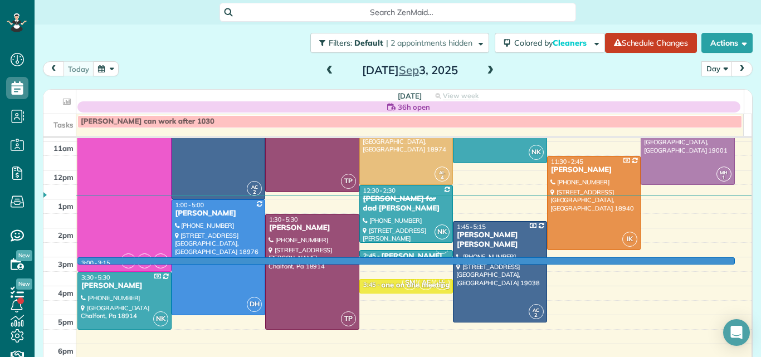
click at [373, 258] on div "7am 8am 9am 10am 11am 12pm 1pm 2pm 3pm 4pm 5pm 6pm 7pm 8pm 3:00 - 3:15 VG AM SM…" at bounding box center [397, 228] width 708 height 405
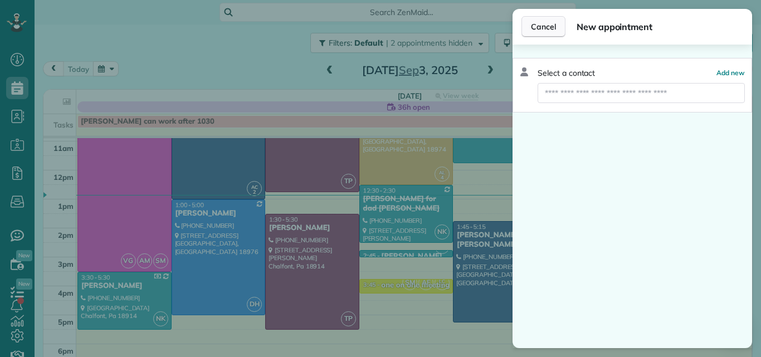
click at [542, 25] on span "Cancel" at bounding box center [543, 26] width 25 height 11
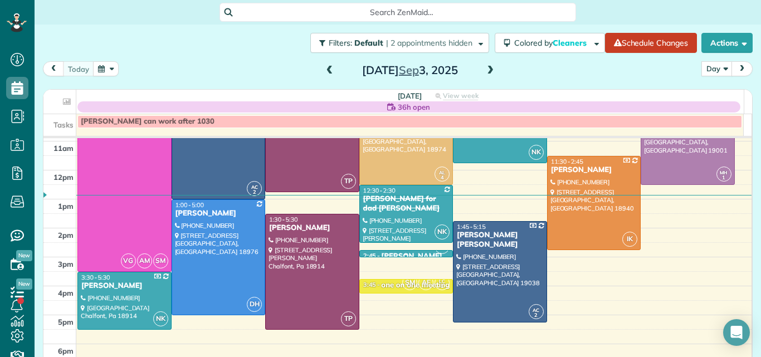
click at [397, 257] on link "NK 2:45 - 3:00 Denise ODonnell (215) 272-1548 101 Nicholus Court Chalfont, Pa 1…" at bounding box center [407, 253] width 94 height 7
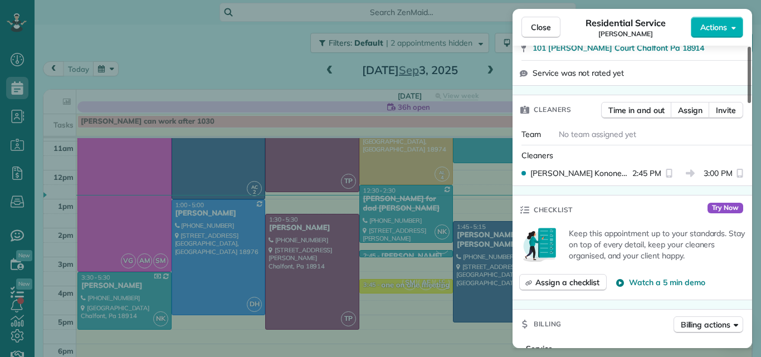
scroll to position [266, 0]
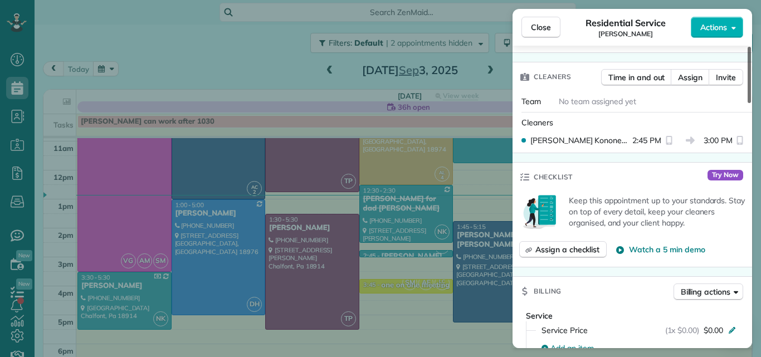
drag, startPoint x: 748, startPoint y: 66, endPoint x: 745, endPoint y: 115, distance: 49.7
click at [748, 103] on div at bounding box center [749, 75] width 3 height 56
click at [685, 75] on span "Assign" at bounding box center [690, 77] width 25 height 11
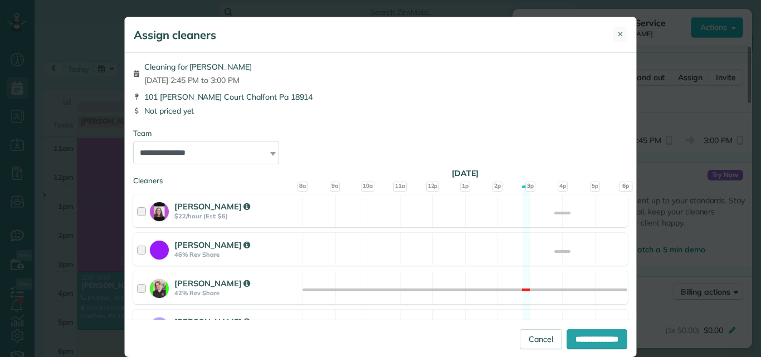
click at [618, 31] on span "✕" at bounding box center [621, 34] width 6 height 11
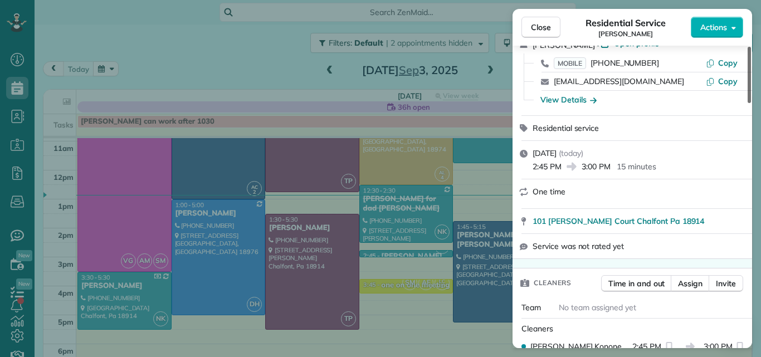
scroll to position [6, 0]
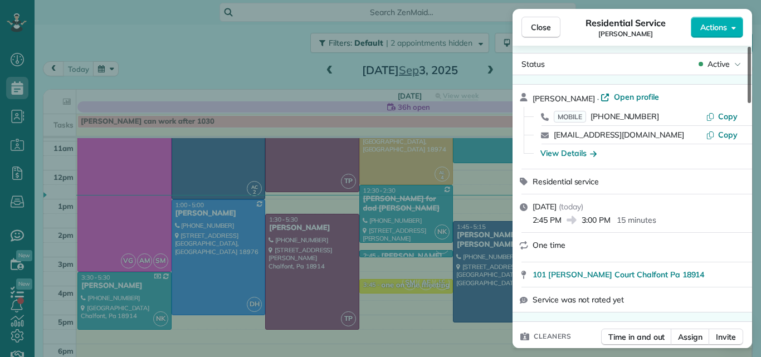
drag, startPoint x: 750, startPoint y: 105, endPoint x: 741, endPoint y: 57, distance: 49.3
click at [748, 57] on div at bounding box center [749, 75] width 3 height 56
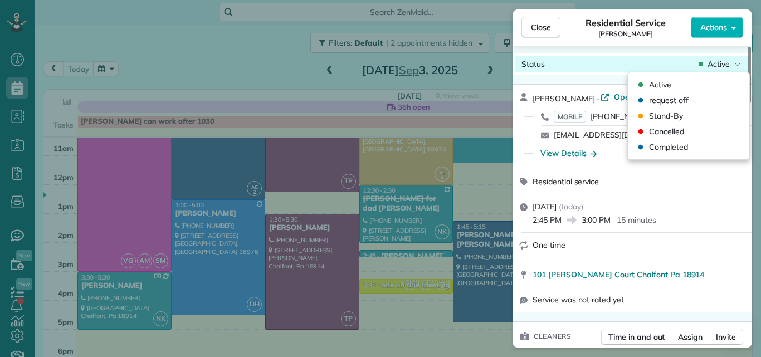
click at [725, 61] on span "Active" at bounding box center [719, 64] width 22 height 11
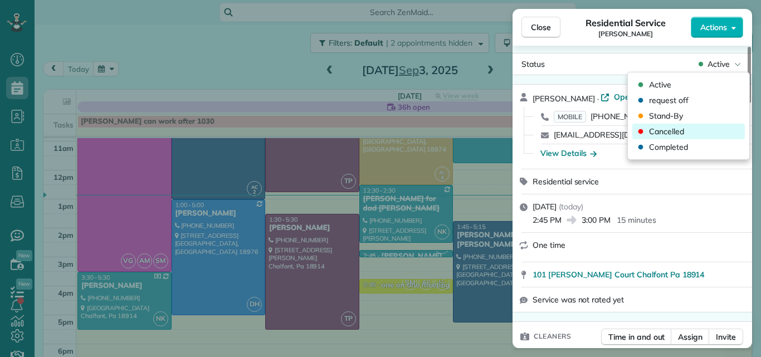
click at [663, 128] on span "Cancelled" at bounding box center [666, 131] width 35 height 11
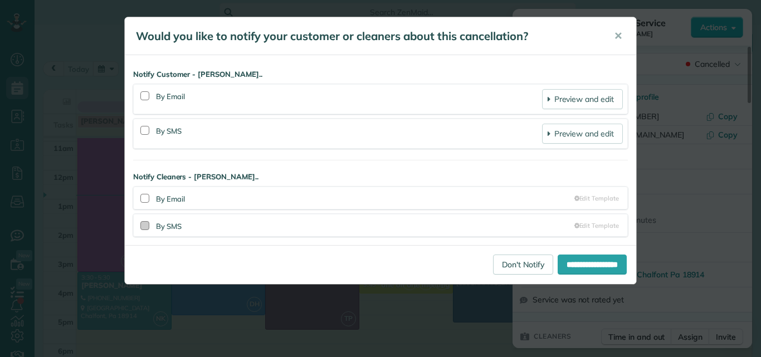
click at [143, 229] on div at bounding box center [144, 225] width 9 height 9
click at [584, 262] on input "**********" at bounding box center [592, 265] width 69 height 20
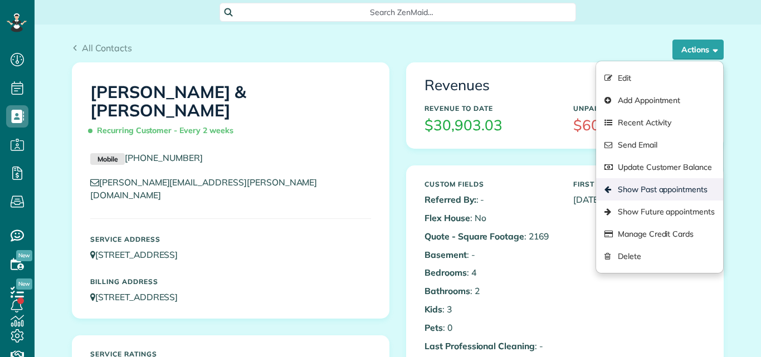
scroll to position [5, 5]
click at [645, 188] on link "Show Past appointments" at bounding box center [659, 189] width 127 height 22
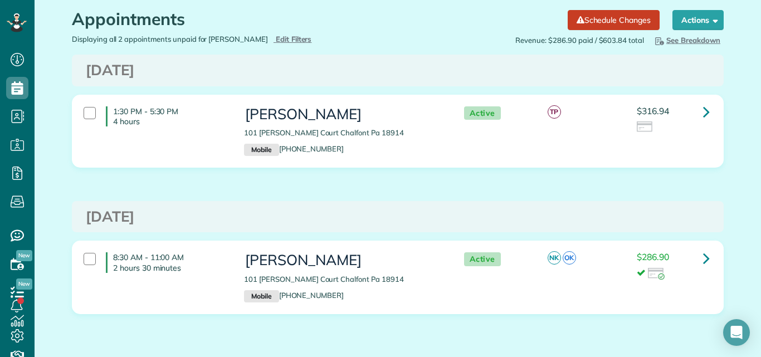
scroll to position [43, 0]
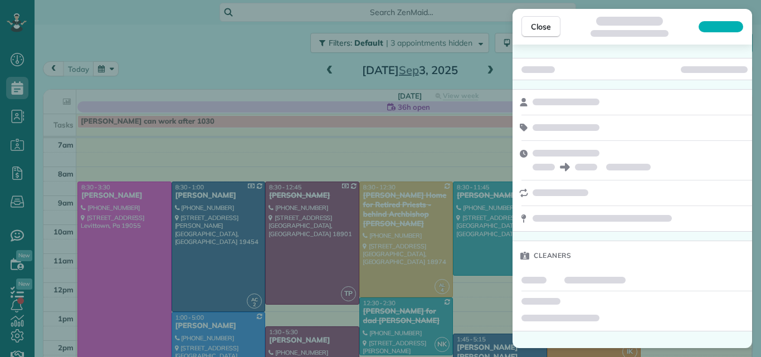
scroll to position [5, 5]
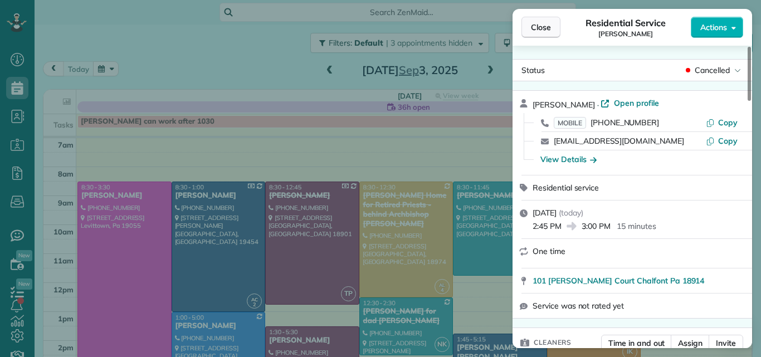
click at [534, 26] on span "Close" at bounding box center [541, 27] width 20 height 11
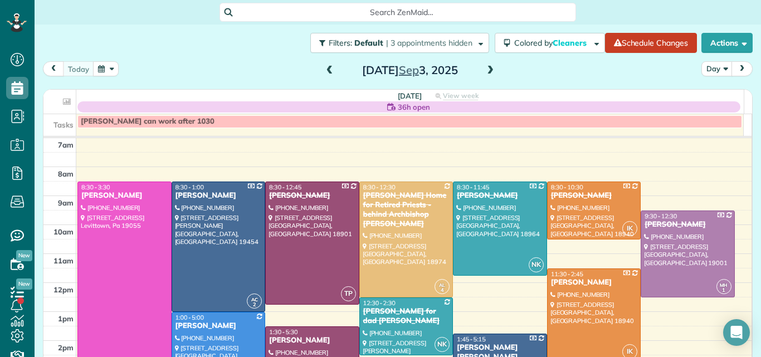
click at [118, 205] on div at bounding box center [124, 283] width 93 height 202
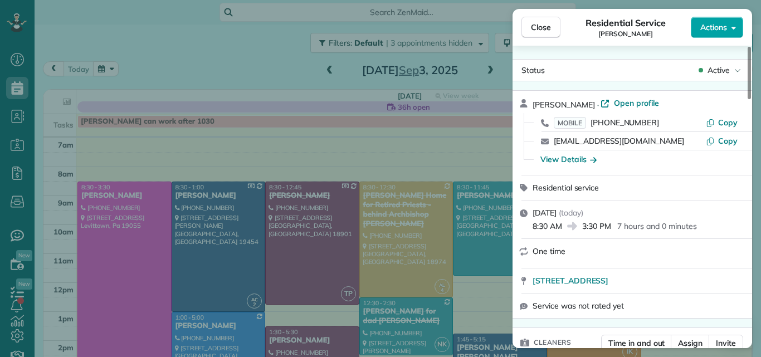
click at [713, 26] on span "Actions" at bounding box center [714, 27] width 27 height 11
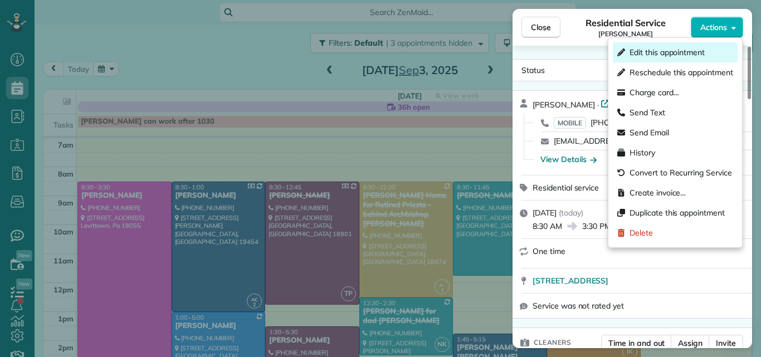
click at [662, 51] on span "Edit this appointment" at bounding box center [667, 52] width 75 height 11
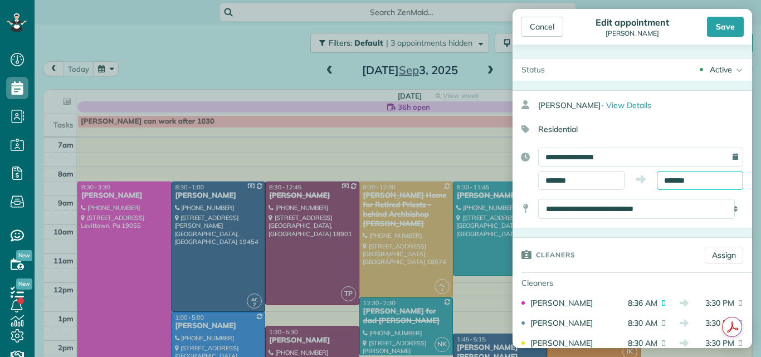
click at [669, 183] on input "*******" at bounding box center [700, 180] width 86 height 19
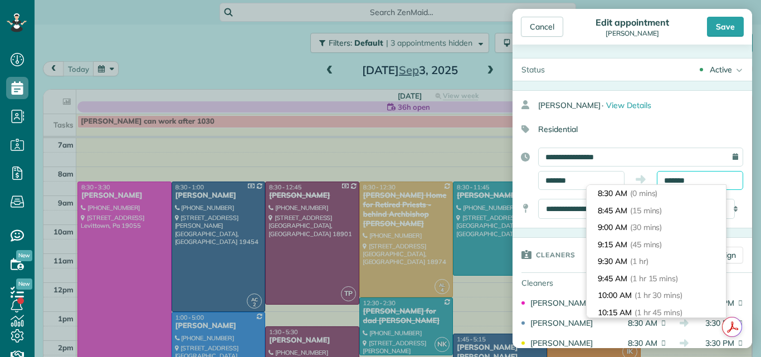
scroll to position [459, 0]
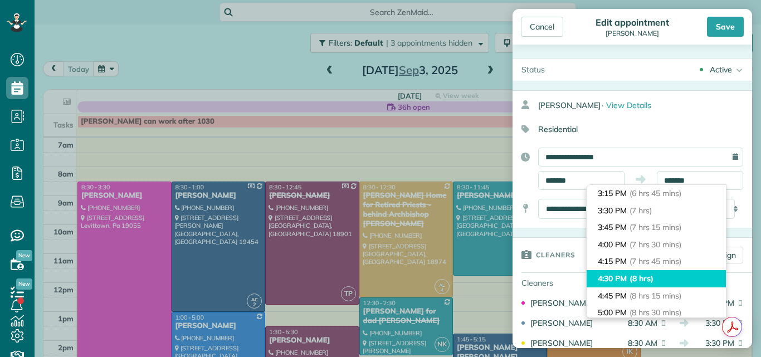
type input "*******"
click at [654, 281] on span "(8 hrs)" at bounding box center [642, 279] width 24 height 10
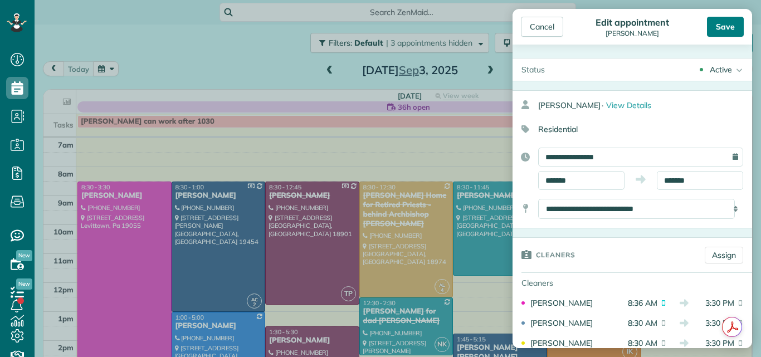
click at [715, 22] on div "Save" at bounding box center [725, 27] width 37 height 20
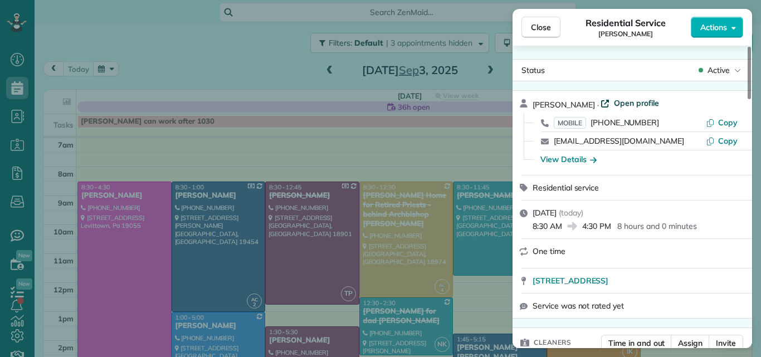
click at [634, 99] on span "Open profile" at bounding box center [636, 103] width 45 height 11
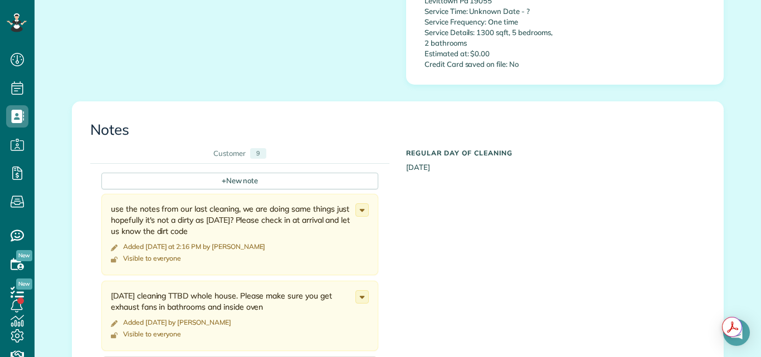
scroll to position [1001, 0]
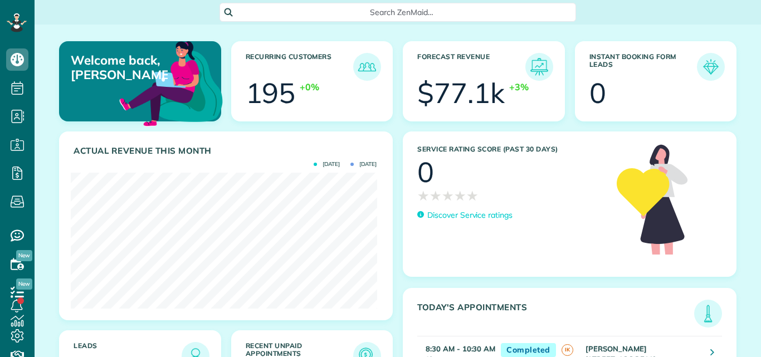
scroll to position [136, 306]
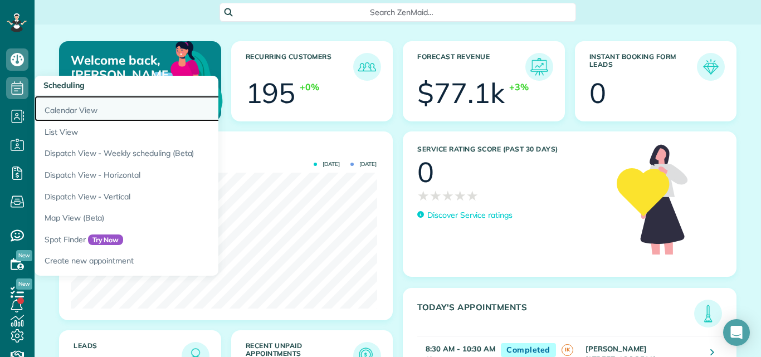
click at [57, 111] on link "Calendar View" at bounding box center [174, 109] width 279 height 26
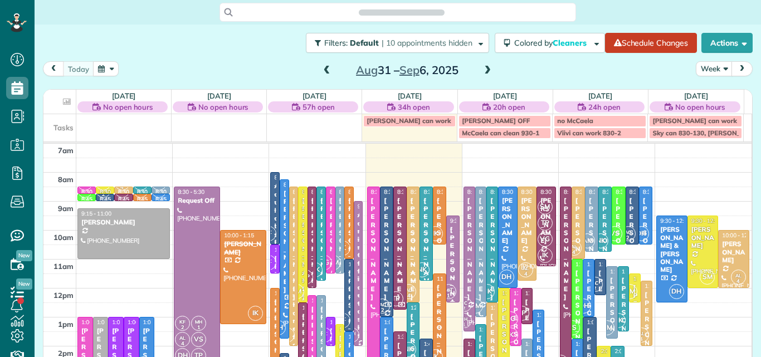
scroll to position [5, 5]
click at [706, 65] on button "Week" at bounding box center [714, 68] width 37 height 15
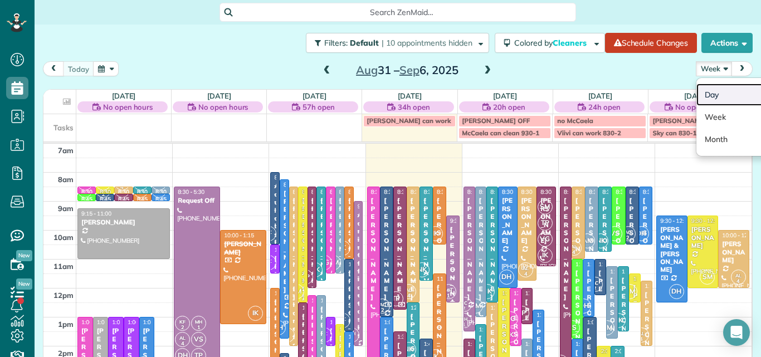
click at [703, 95] on link "Day" at bounding box center [741, 95] width 88 height 22
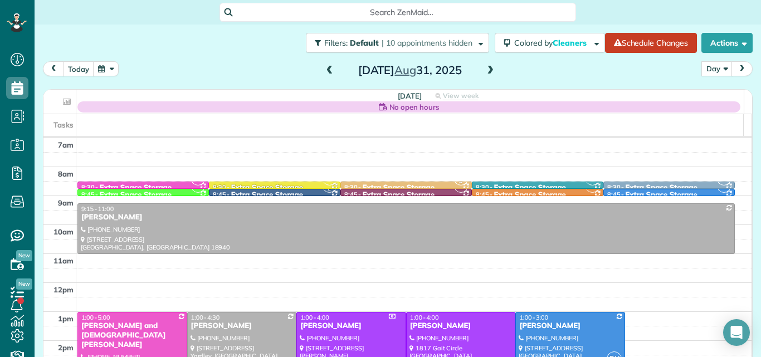
click at [485, 67] on span at bounding box center [490, 71] width 12 height 10
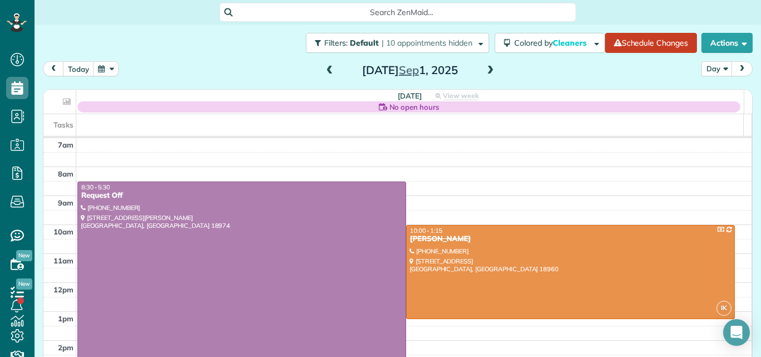
click at [485, 67] on span at bounding box center [490, 71] width 12 height 10
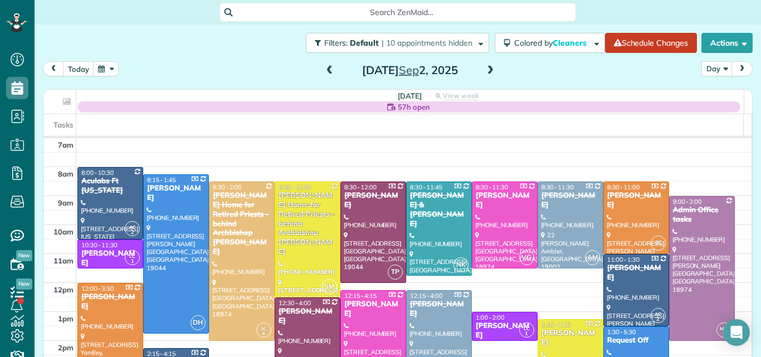
click at [485, 67] on span at bounding box center [490, 71] width 12 height 10
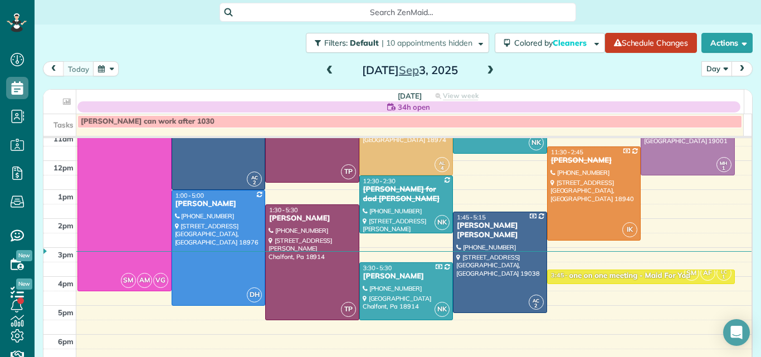
scroll to position [133, 0]
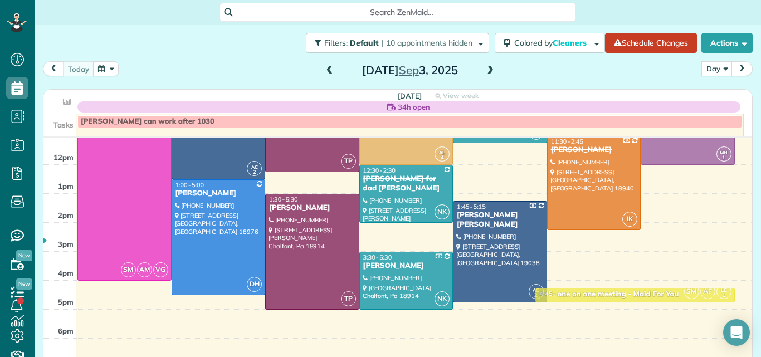
drag, startPoint x: 598, startPoint y: 268, endPoint x: 593, endPoint y: 294, distance: 27.2
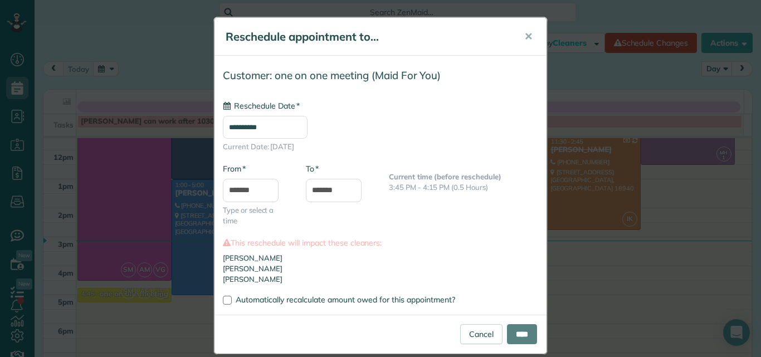
type input "**********"
click at [509, 326] on input "****" at bounding box center [522, 334] width 30 height 20
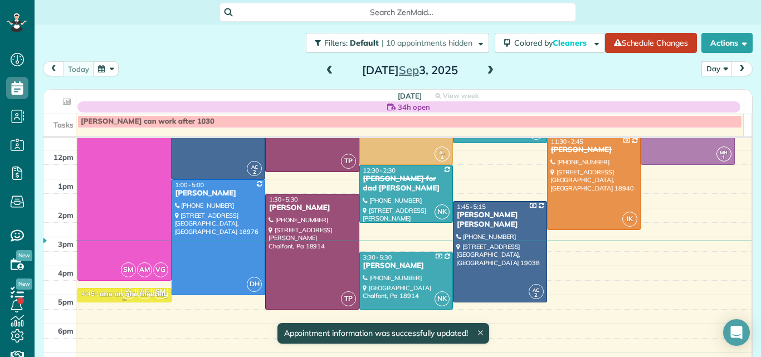
click at [96, 292] on div "4:45 - 5:15" at bounding box center [90, 294] width 19 height 8
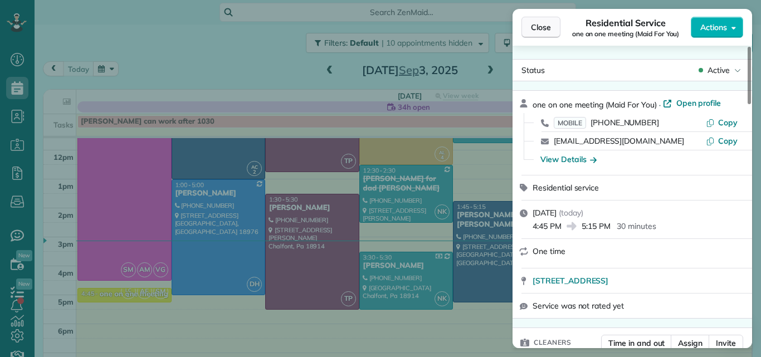
click at [556, 25] on button "Close" at bounding box center [541, 27] width 39 height 21
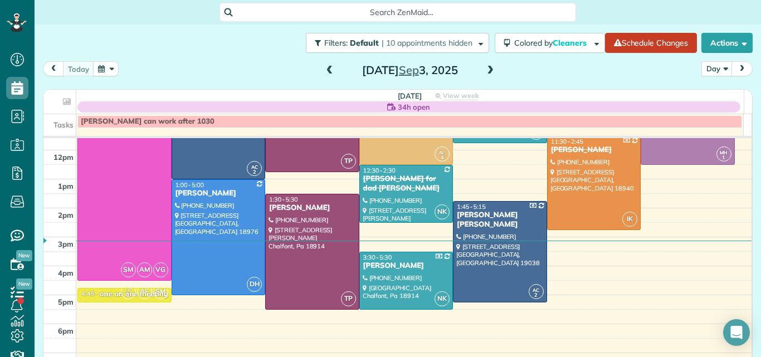
click at [489, 70] on span at bounding box center [490, 71] width 12 height 10
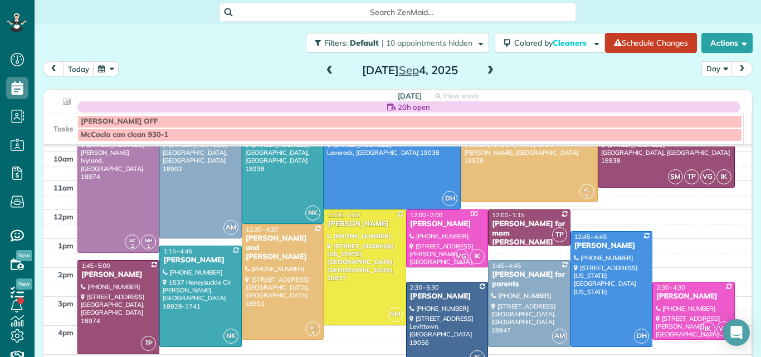
scroll to position [84, 0]
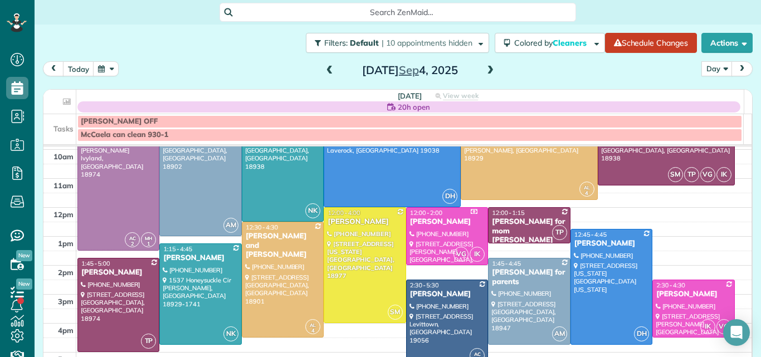
click at [484, 71] on span at bounding box center [490, 71] width 12 height 10
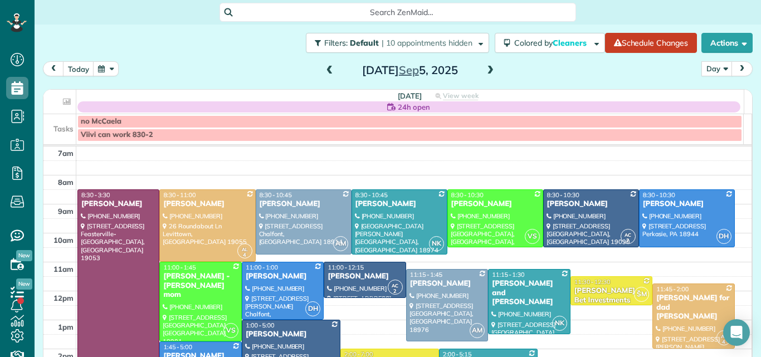
click at [486, 65] on span at bounding box center [490, 70] width 12 height 17
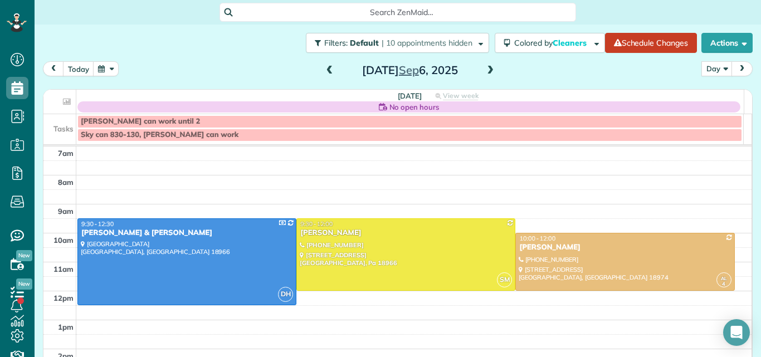
click at [324, 69] on span at bounding box center [330, 71] width 12 height 10
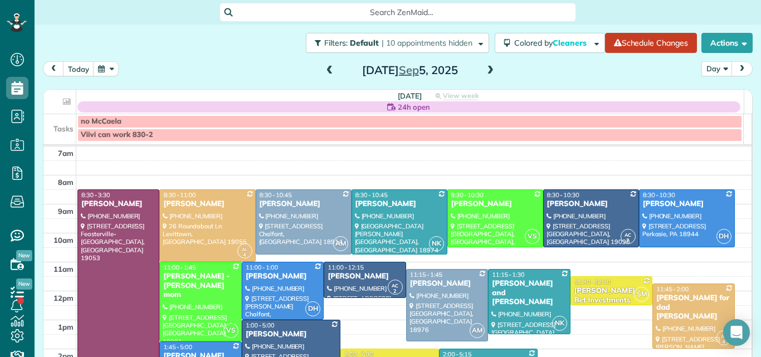
click at [488, 71] on span at bounding box center [490, 71] width 12 height 10
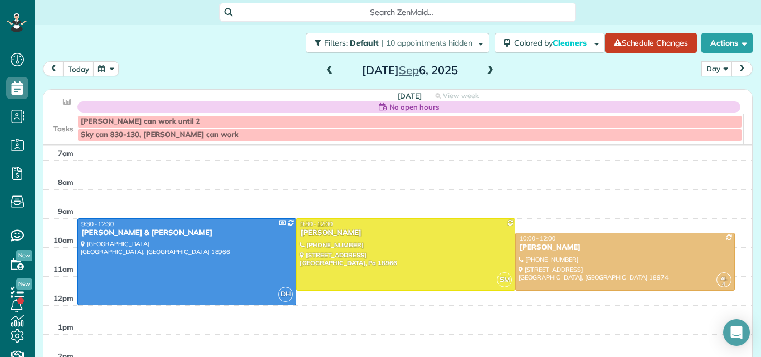
click at [488, 71] on span at bounding box center [490, 71] width 12 height 10
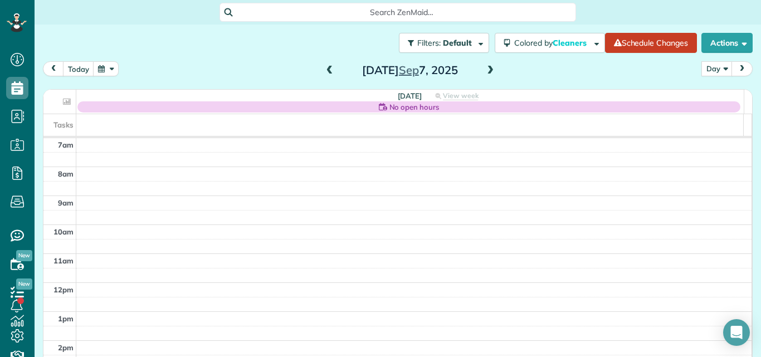
click at [486, 70] on span at bounding box center [490, 71] width 12 height 10
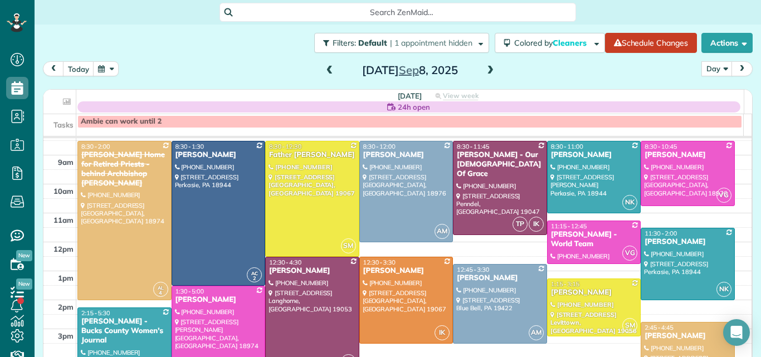
scroll to position [30, 0]
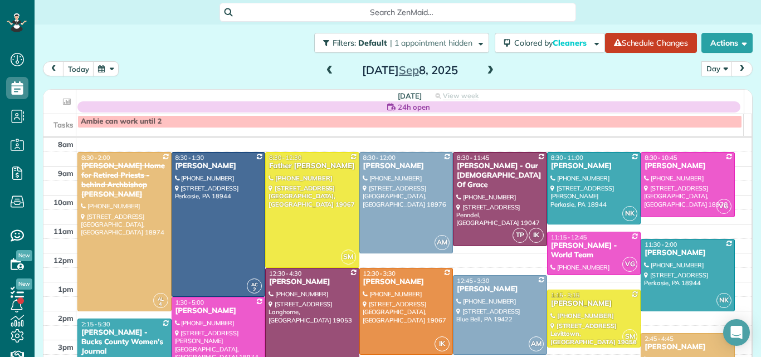
click at [488, 70] on span at bounding box center [490, 71] width 12 height 10
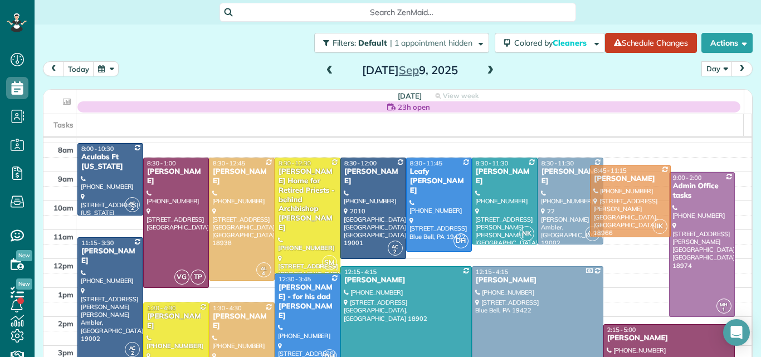
scroll to position [11, 0]
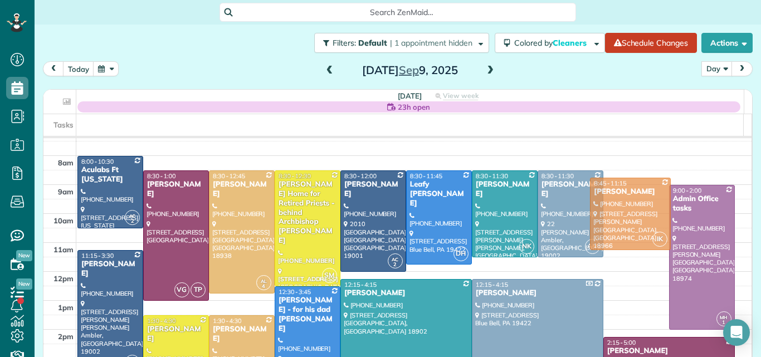
click at [637, 148] on div "7am 8am 9am 10am 11am 12pm 1pm 2pm 3pm 4pm 5pm 6pm 7pm 8pm IK 8:45 - 11:15 Tayl…" at bounding box center [397, 329] width 708 height 405
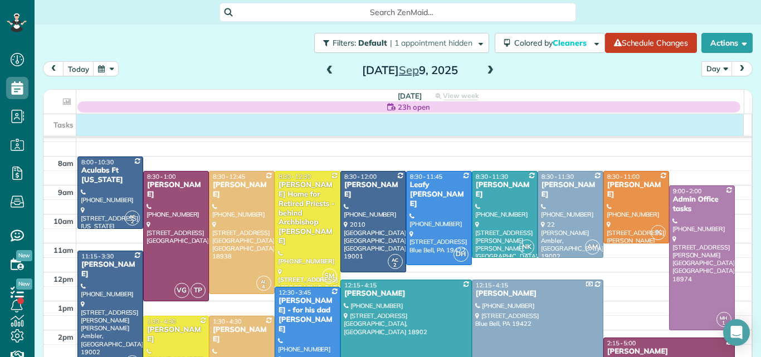
click at [473, 115] on div at bounding box center [393, 115] width 700 height 3
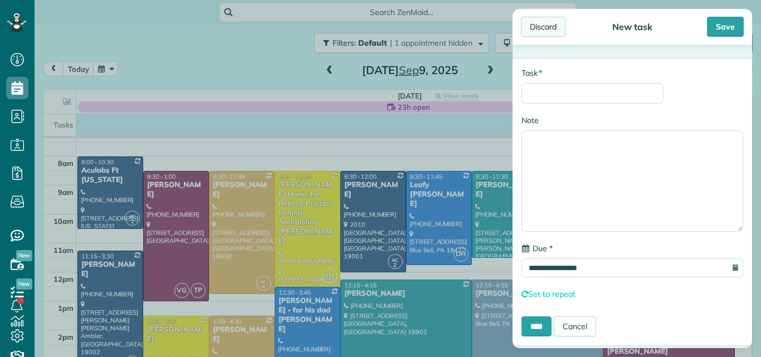
click at [546, 23] on div "Discard" at bounding box center [543, 27] width 45 height 20
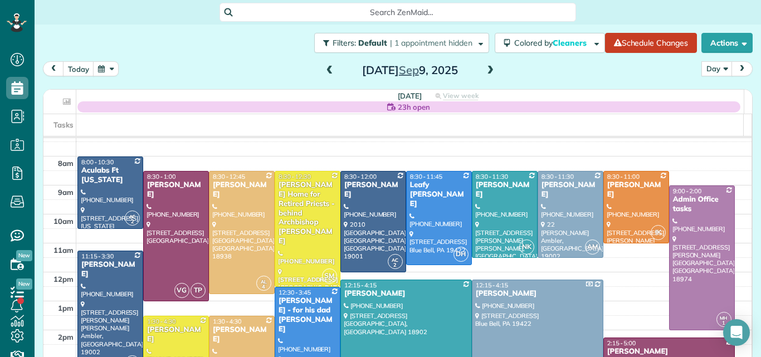
click at [484, 70] on span at bounding box center [490, 71] width 12 height 10
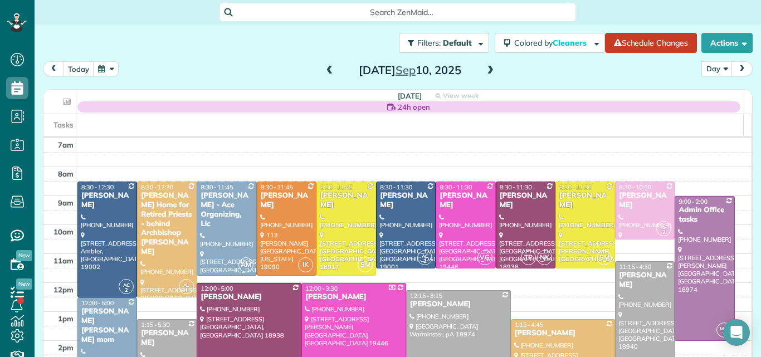
click at [624, 310] on div at bounding box center [645, 337] width 59 height 151
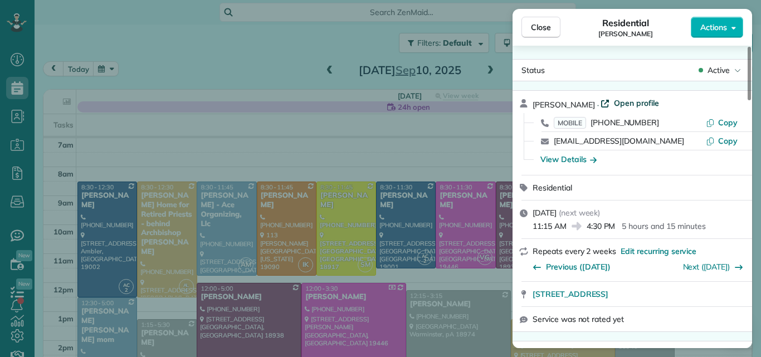
click at [614, 101] on span "Open profile" at bounding box center [636, 103] width 45 height 11
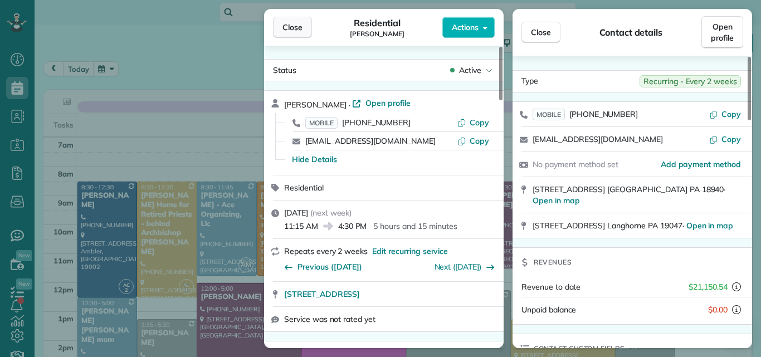
click at [292, 23] on span "Close" at bounding box center [293, 27] width 20 height 11
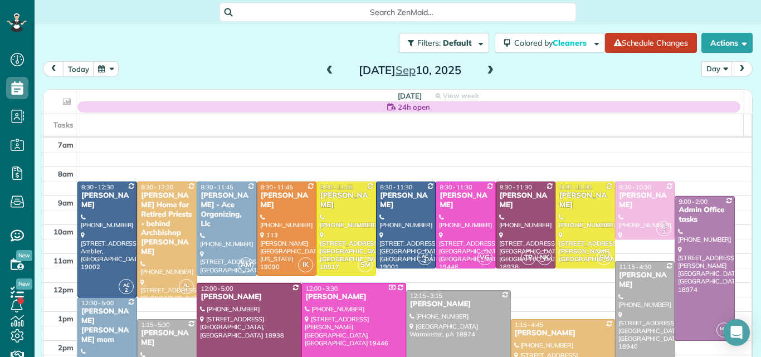
click at [328, 70] on span at bounding box center [330, 71] width 12 height 10
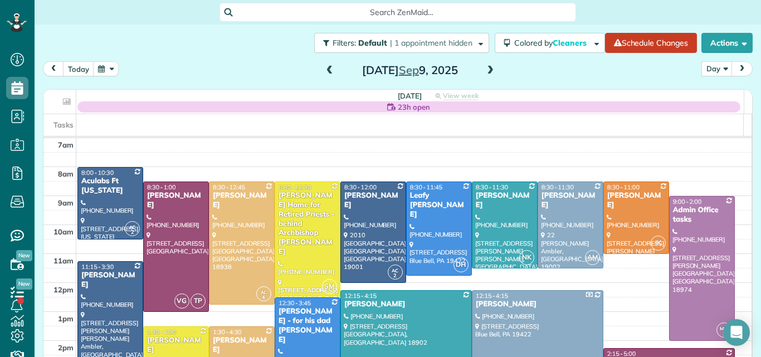
click at [328, 70] on span at bounding box center [330, 71] width 12 height 10
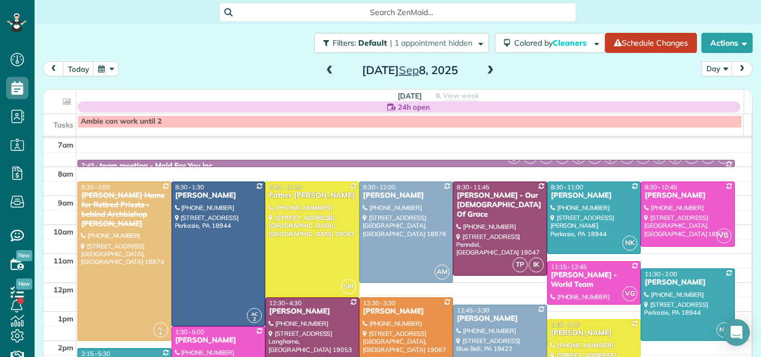
click at [328, 70] on span at bounding box center [330, 71] width 12 height 10
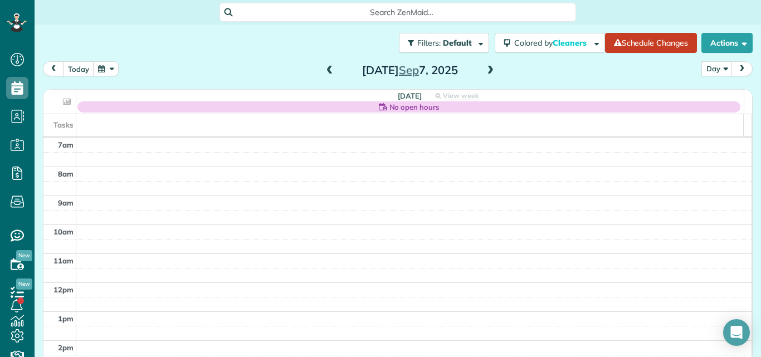
click at [328, 70] on span at bounding box center [330, 71] width 12 height 10
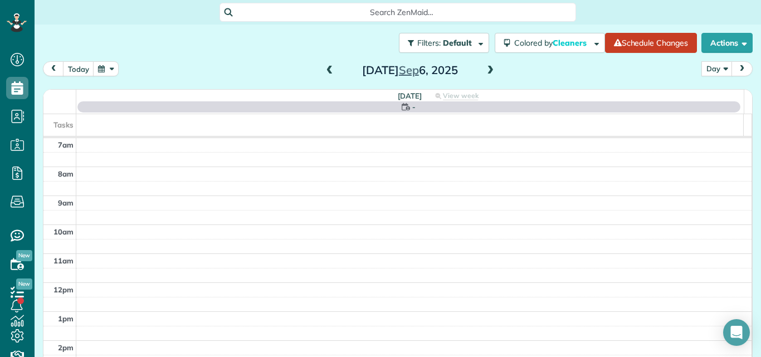
click at [328, 70] on span at bounding box center [330, 71] width 12 height 10
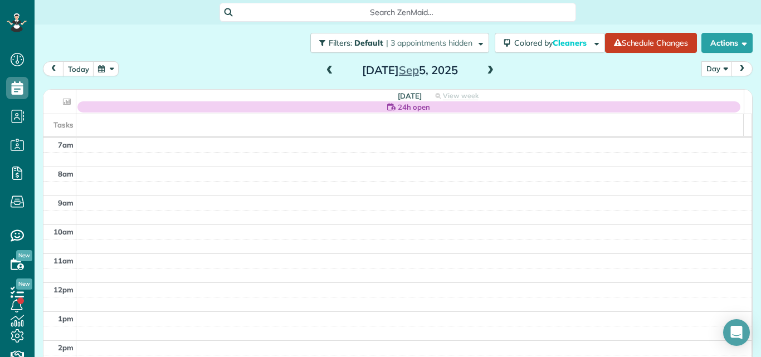
click at [484, 67] on span at bounding box center [490, 71] width 12 height 10
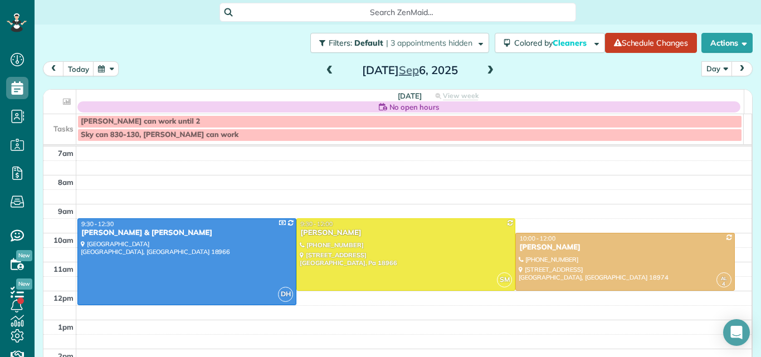
click at [484, 67] on span at bounding box center [490, 71] width 12 height 10
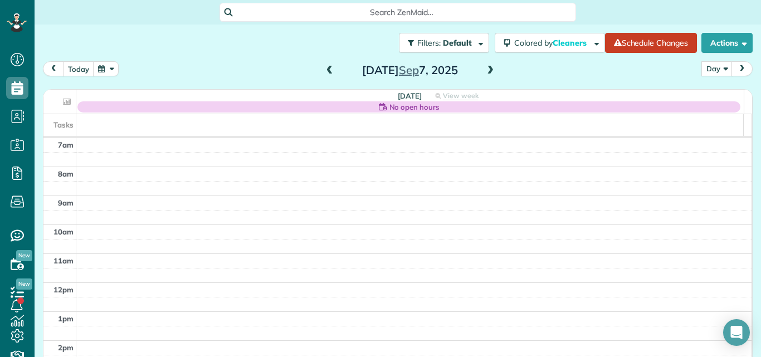
click at [484, 67] on span at bounding box center [490, 71] width 12 height 10
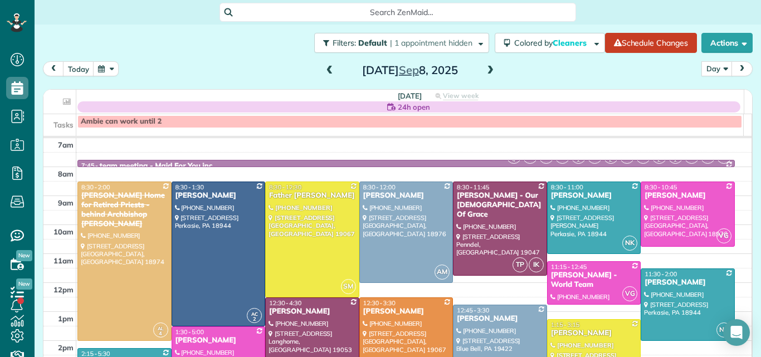
click at [484, 67] on span at bounding box center [490, 71] width 12 height 10
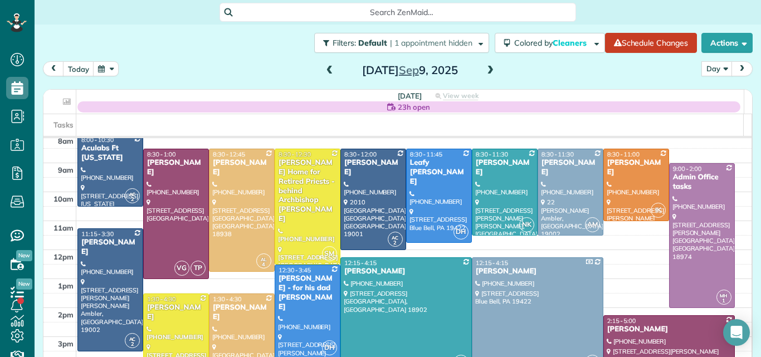
scroll to position [32, 0]
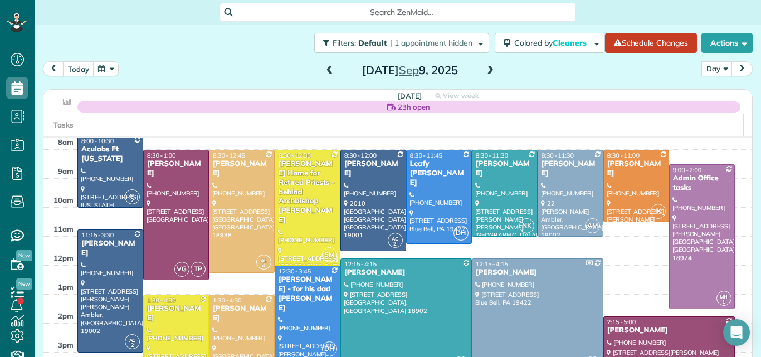
click at [324, 72] on span at bounding box center [330, 71] width 12 height 10
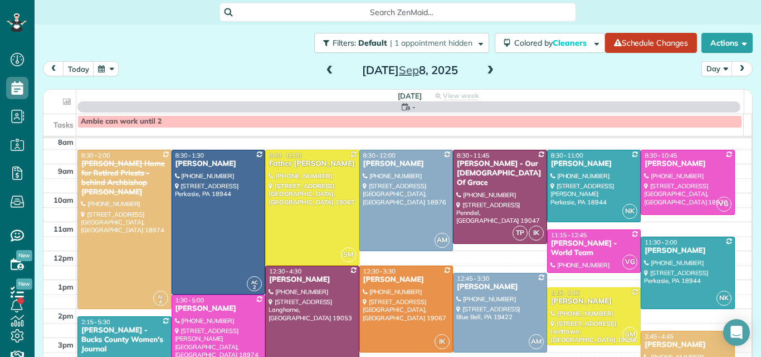
scroll to position [0, 0]
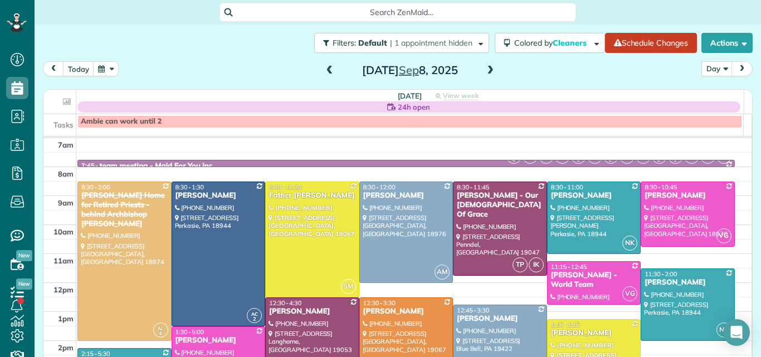
click at [324, 72] on span at bounding box center [330, 71] width 12 height 10
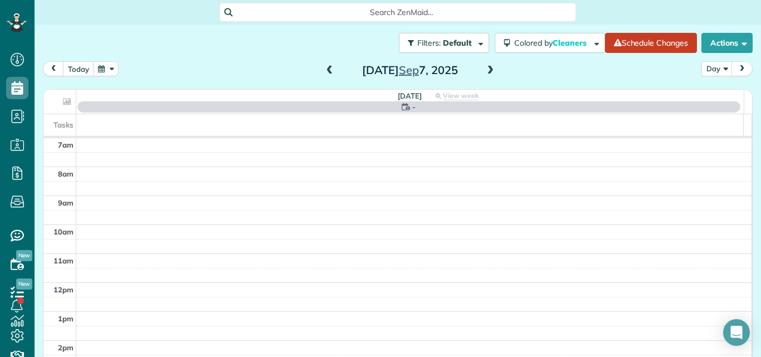
click at [324, 72] on span at bounding box center [330, 71] width 12 height 10
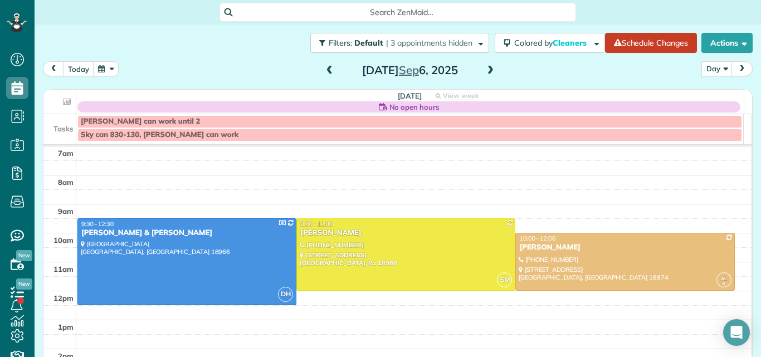
click at [324, 72] on span at bounding box center [330, 71] width 12 height 10
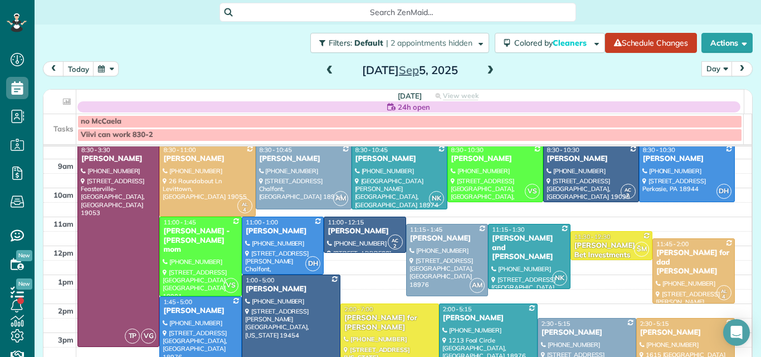
scroll to position [46, 0]
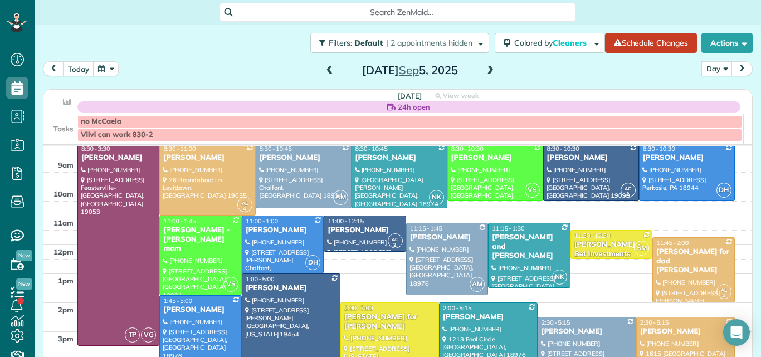
click at [487, 71] on span at bounding box center [490, 71] width 12 height 10
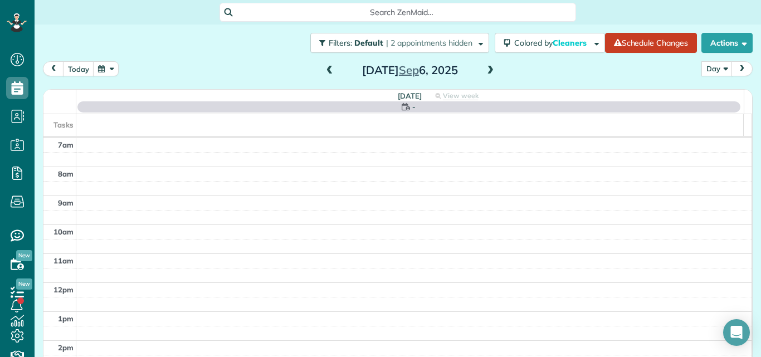
click at [487, 71] on span at bounding box center [490, 71] width 12 height 10
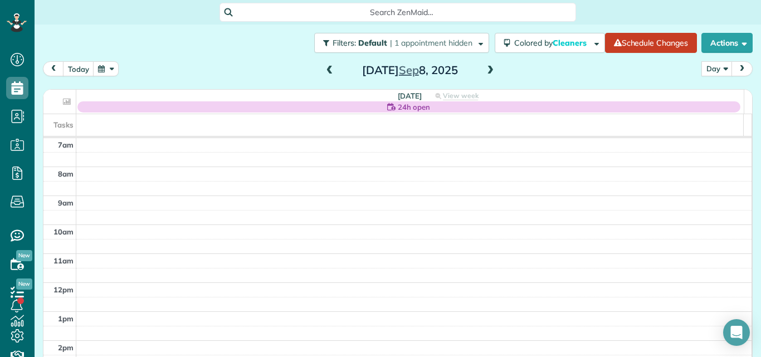
click at [487, 71] on span at bounding box center [490, 71] width 12 height 10
click at [325, 68] on span at bounding box center [330, 71] width 12 height 10
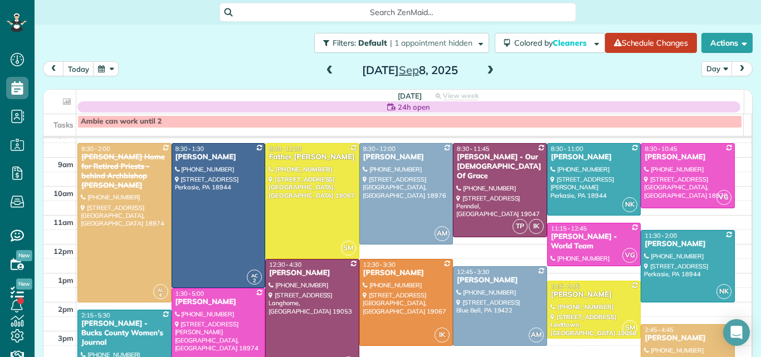
scroll to position [40, 0]
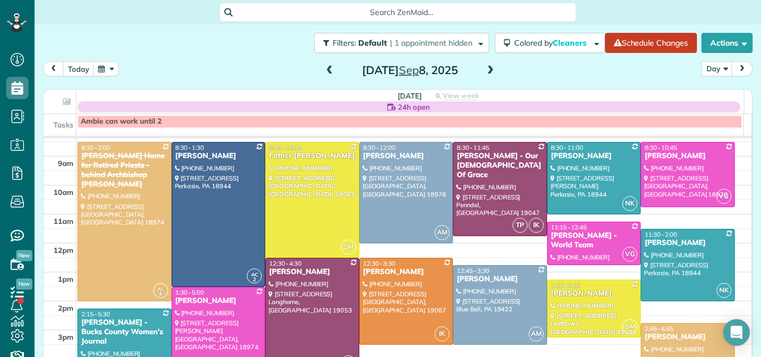
click at [484, 70] on span at bounding box center [490, 71] width 12 height 10
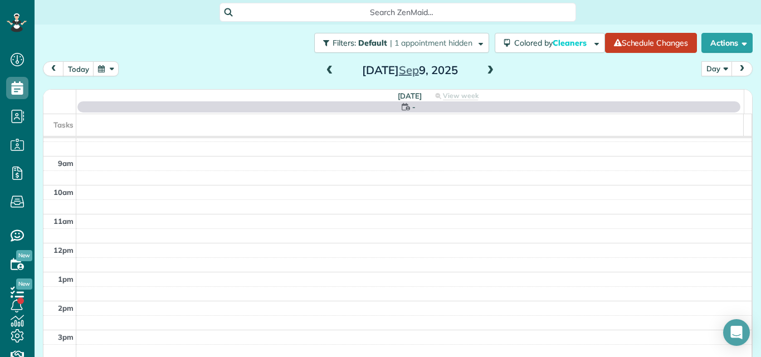
scroll to position [0, 0]
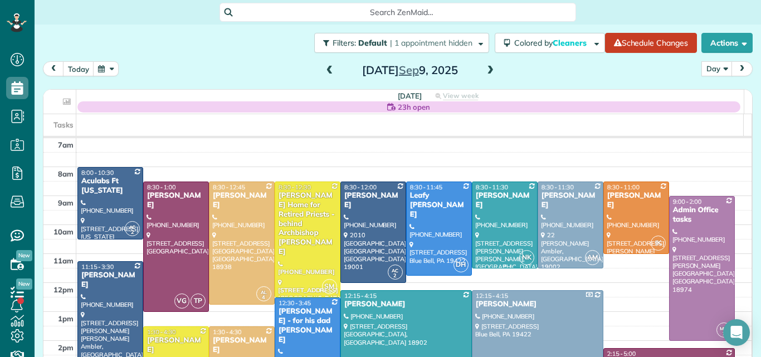
click at [498, 202] on div at bounding box center [505, 225] width 65 height 86
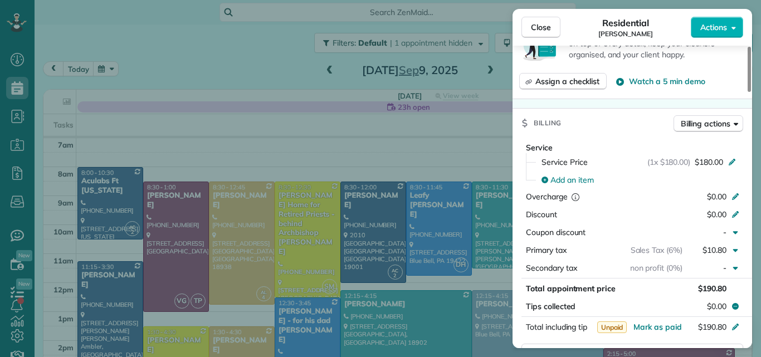
scroll to position [362, 0]
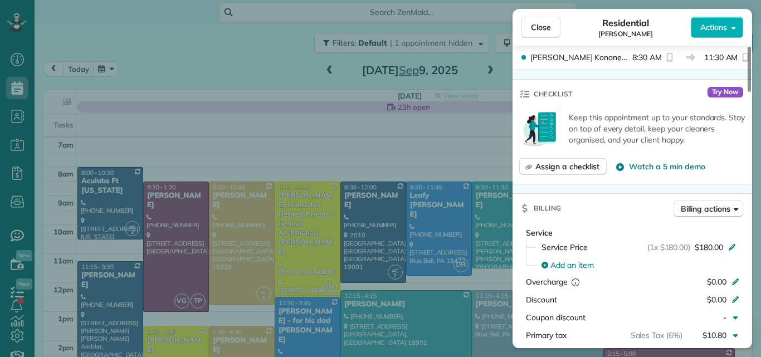
drag, startPoint x: 751, startPoint y: 76, endPoint x: 758, endPoint y: 130, distance: 54.5
click at [751, 92] on div at bounding box center [749, 69] width 3 height 45
click at [545, 28] on span "Close" at bounding box center [541, 27] width 20 height 11
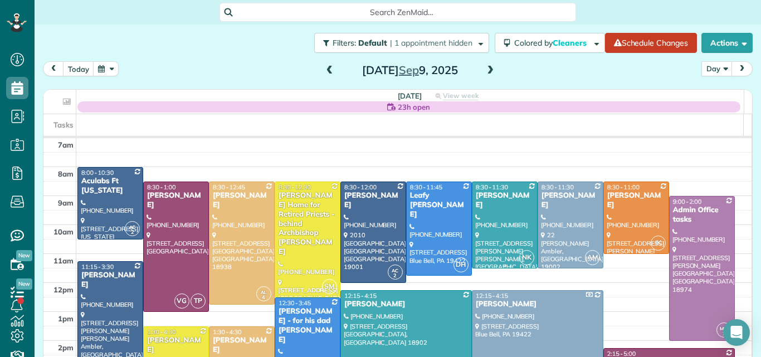
click at [510, 217] on div at bounding box center [505, 225] width 65 height 86
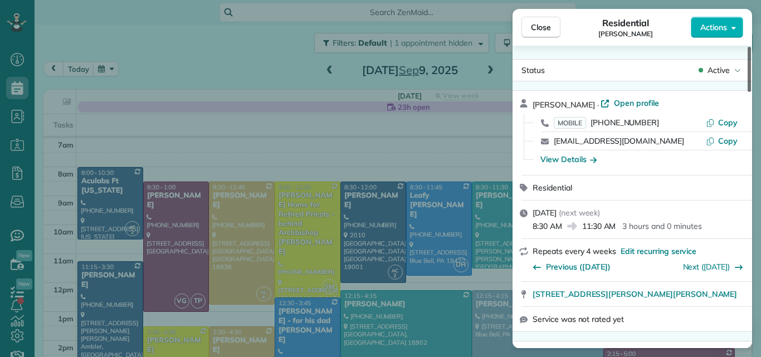
drag, startPoint x: 749, startPoint y: 81, endPoint x: 761, endPoint y: 16, distance: 66.3
click at [751, 47] on div at bounding box center [749, 69] width 3 height 45
click at [549, 27] on span "Close" at bounding box center [541, 27] width 20 height 11
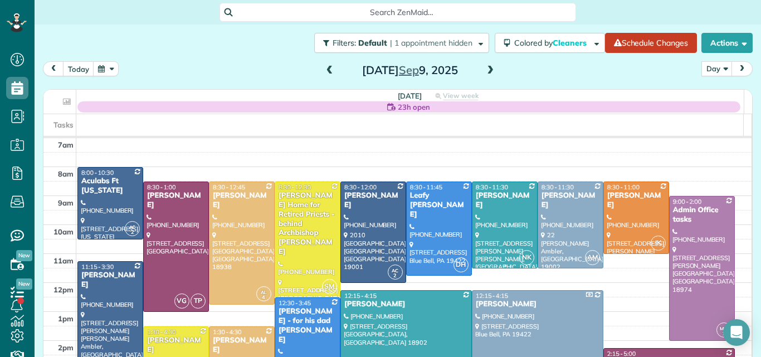
click at [502, 197] on div "[PERSON_NAME]" at bounding box center [504, 200] width 59 height 19
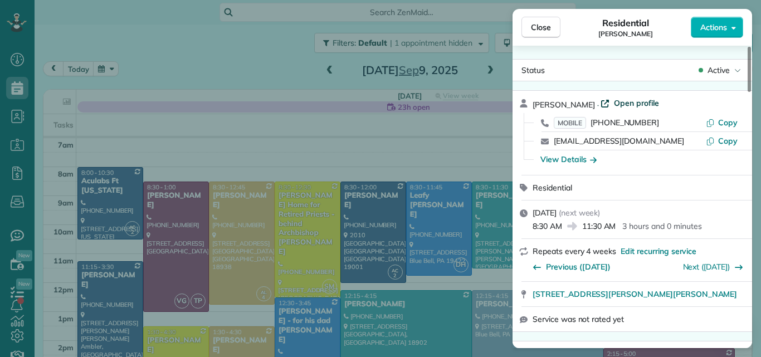
click at [619, 103] on span "Open profile" at bounding box center [636, 103] width 45 height 11
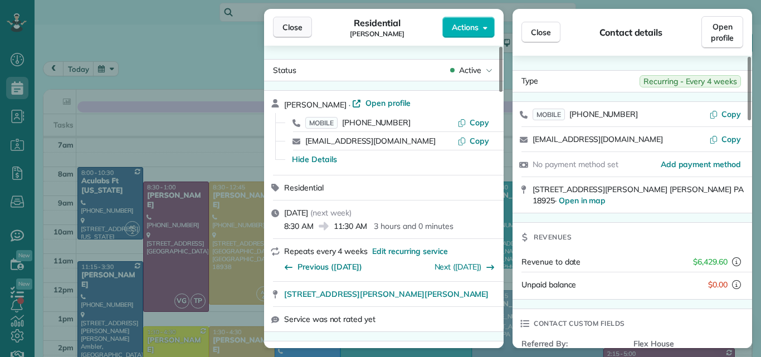
click at [289, 28] on span "Close" at bounding box center [293, 27] width 20 height 11
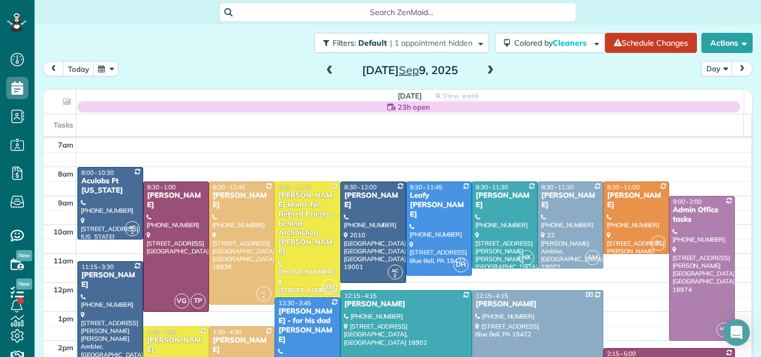
click at [486, 67] on span at bounding box center [490, 71] width 12 height 10
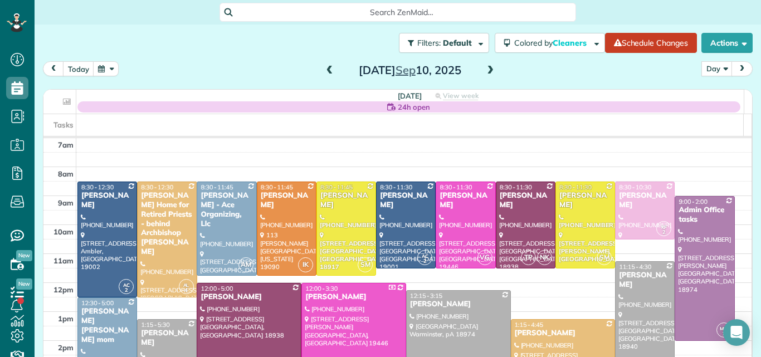
click at [324, 68] on span at bounding box center [330, 71] width 12 height 10
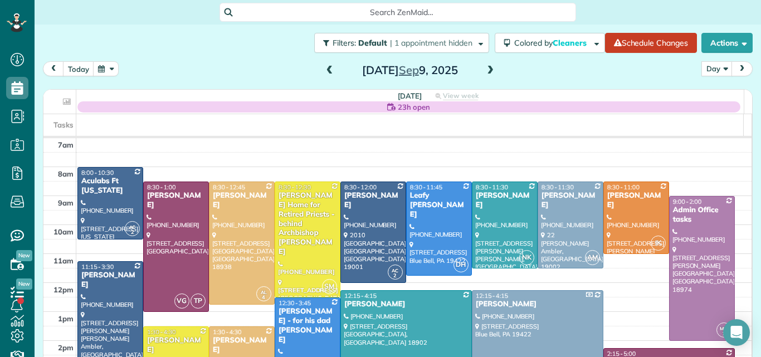
click at [324, 68] on span at bounding box center [330, 71] width 12 height 10
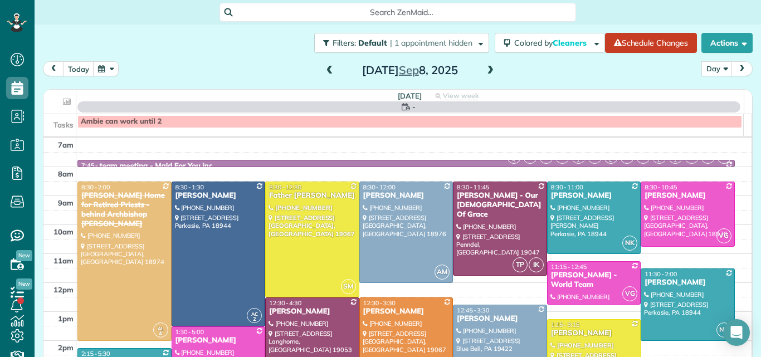
click at [324, 68] on span at bounding box center [330, 71] width 12 height 10
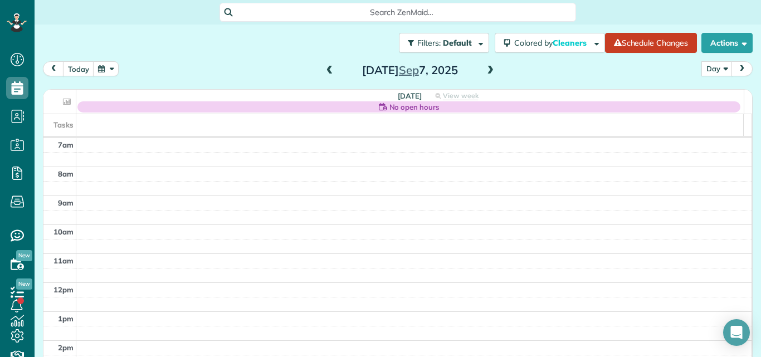
click at [324, 68] on span at bounding box center [330, 71] width 12 height 10
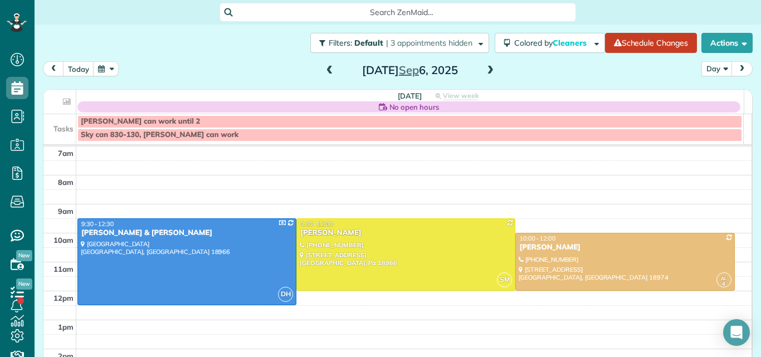
click at [324, 68] on span at bounding box center [330, 71] width 12 height 10
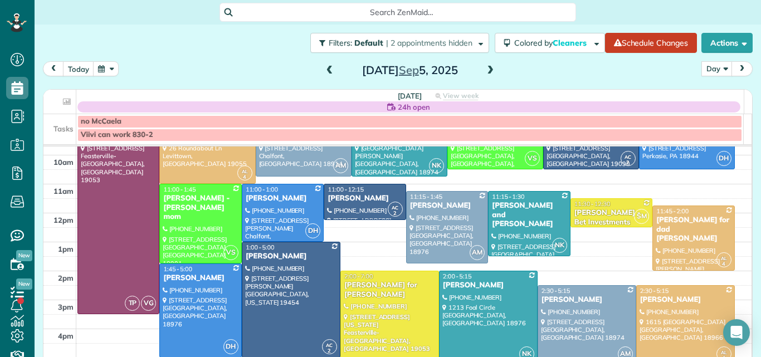
scroll to position [26, 0]
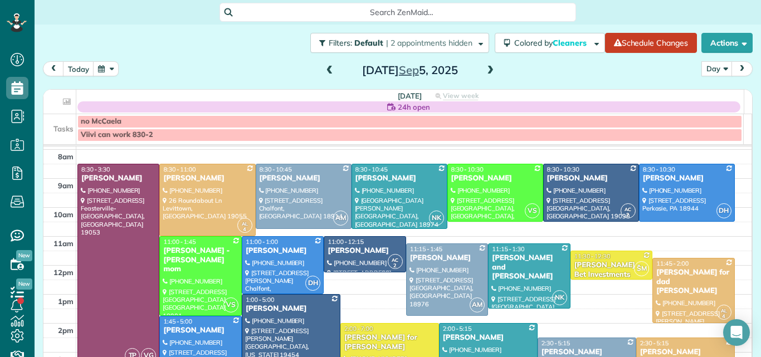
click at [324, 72] on span at bounding box center [330, 71] width 12 height 10
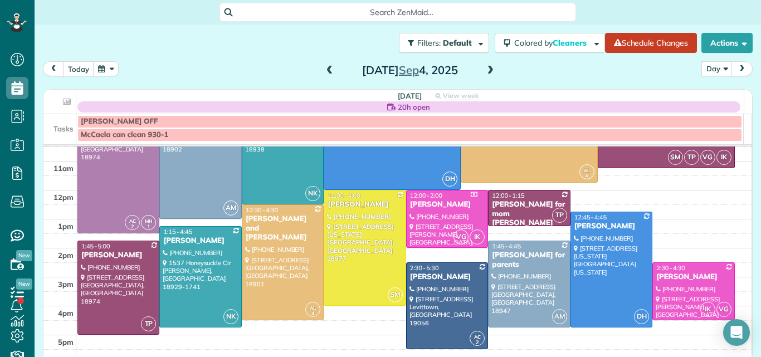
scroll to position [106, 0]
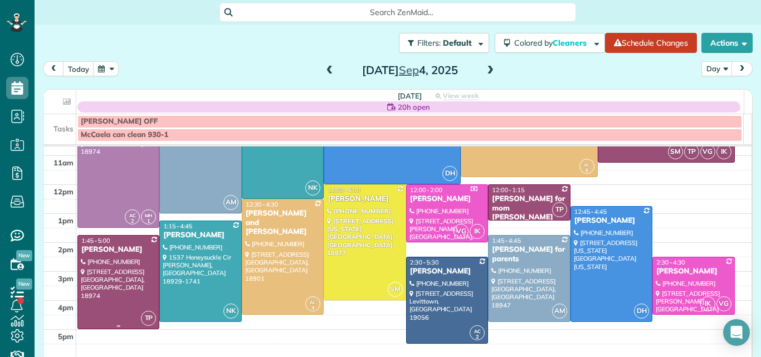
click at [117, 279] on div at bounding box center [118, 282] width 81 height 93
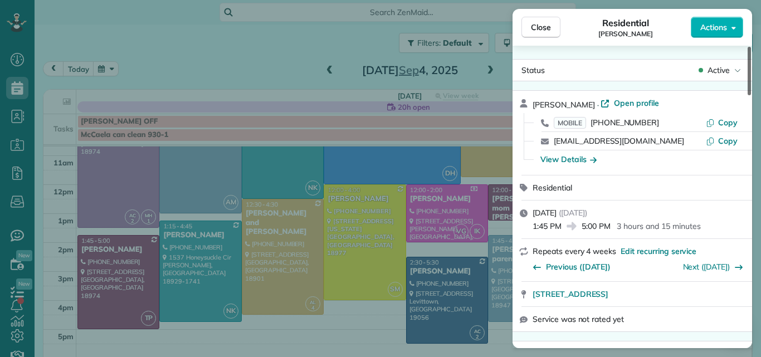
drag, startPoint x: 750, startPoint y: 84, endPoint x: 750, endPoint y: 59, distance: 25.1
click at [750, 59] on div at bounding box center [749, 71] width 3 height 48
click at [537, 27] on span "Close" at bounding box center [541, 27] width 20 height 11
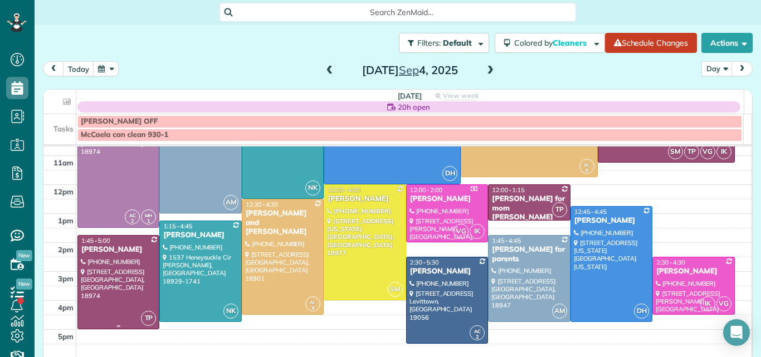
click at [109, 274] on div at bounding box center [118, 282] width 81 height 93
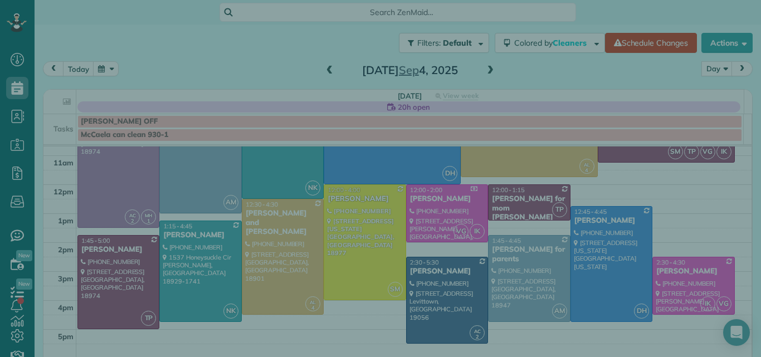
click at [109, 274] on div at bounding box center [380, 178] width 761 height 357
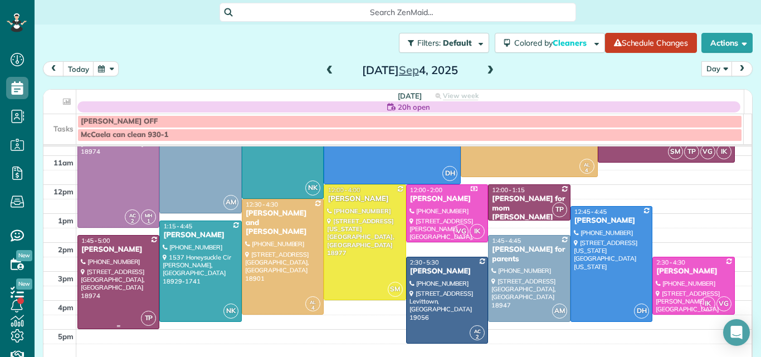
click at [122, 278] on div at bounding box center [118, 282] width 81 height 93
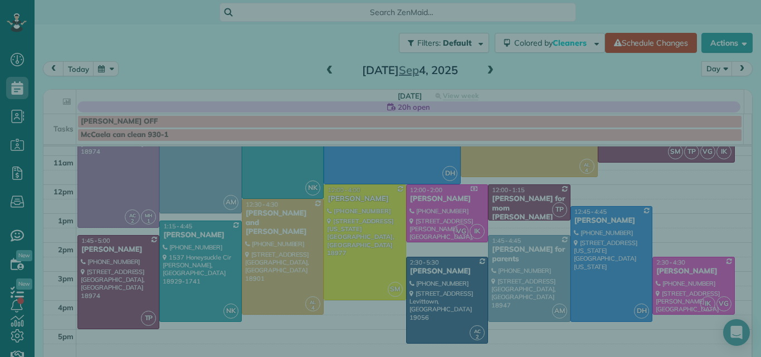
click at [122, 278] on div at bounding box center [380, 178] width 761 height 357
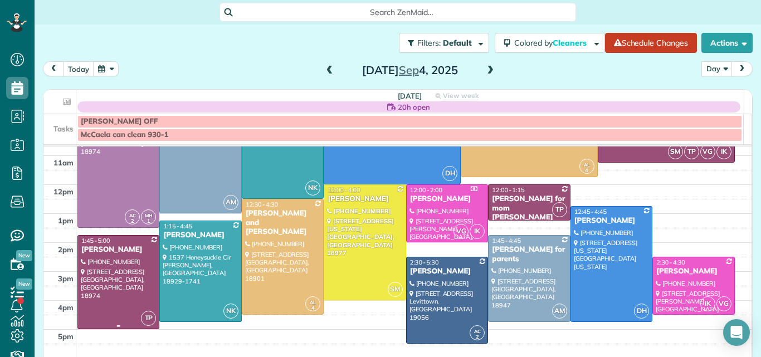
click at [115, 269] on div at bounding box center [118, 282] width 81 height 93
click at [0, 0] on div at bounding box center [0, 0] width 0 height 0
click at [107, 259] on div at bounding box center [118, 282] width 81 height 93
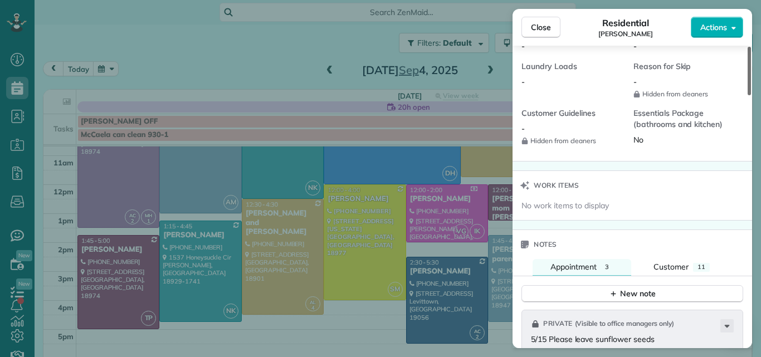
scroll to position [1013, 0]
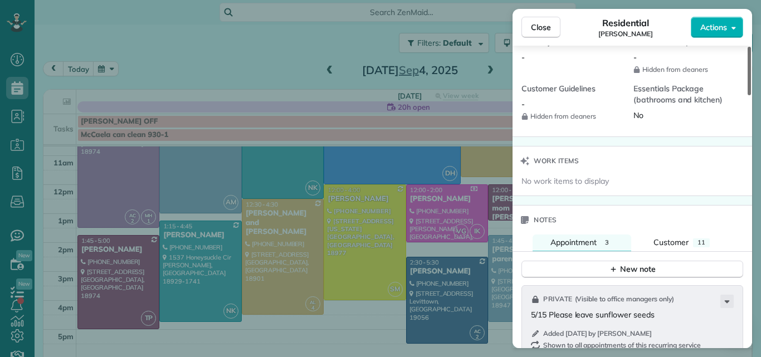
drag, startPoint x: 750, startPoint y: 70, endPoint x: 761, endPoint y: 232, distance: 162.0
click at [751, 95] on div at bounding box center [749, 71] width 3 height 48
click at [680, 237] on span "Customer" at bounding box center [671, 242] width 35 height 10
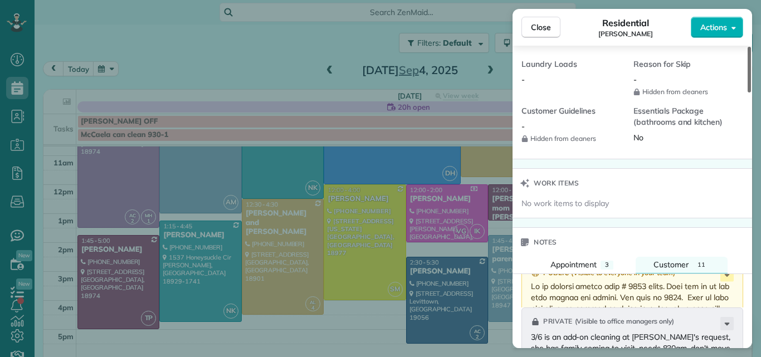
scroll to position [1054, 0]
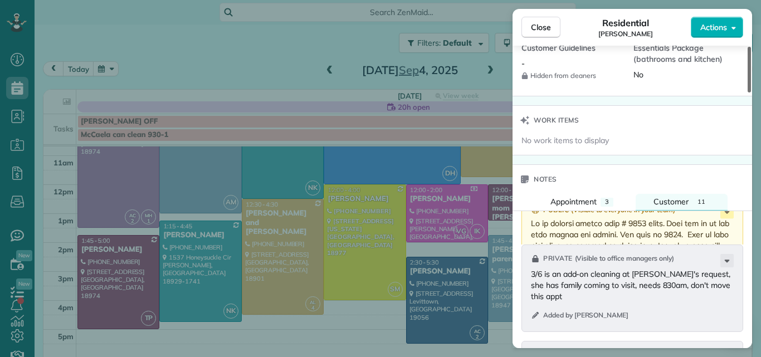
drag, startPoint x: 749, startPoint y: 222, endPoint x: 761, endPoint y: 228, distance: 13.2
click at [751, 93] on div at bounding box center [749, 70] width 3 height 46
click at [581, 203] on span "Appointment" at bounding box center [574, 202] width 46 height 10
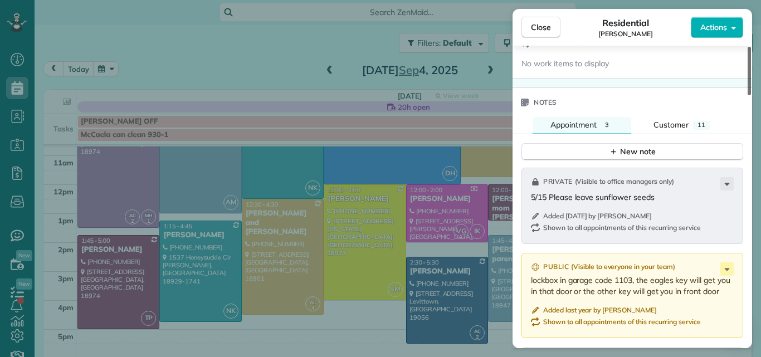
scroll to position [1124, 0]
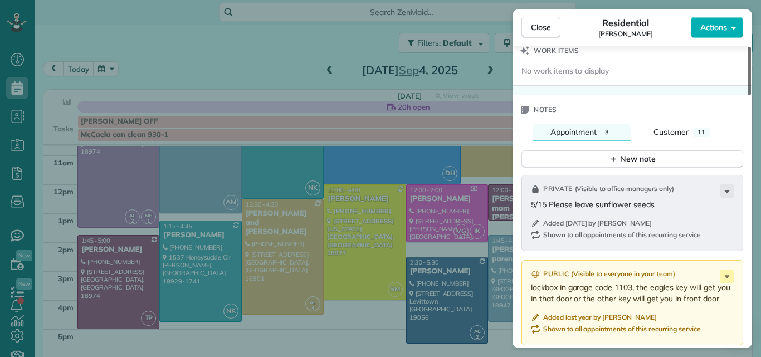
drag, startPoint x: 749, startPoint y: 223, endPoint x: 756, endPoint y: 234, distance: 13.0
click at [751, 95] on div at bounding box center [749, 71] width 3 height 48
click at [680, 133] on span "Customer" at bounding box center [671, 132] width 35 height 10
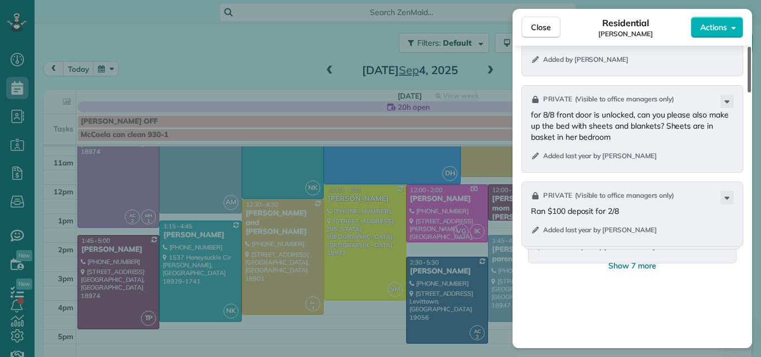
scroll to position [1410, 0]
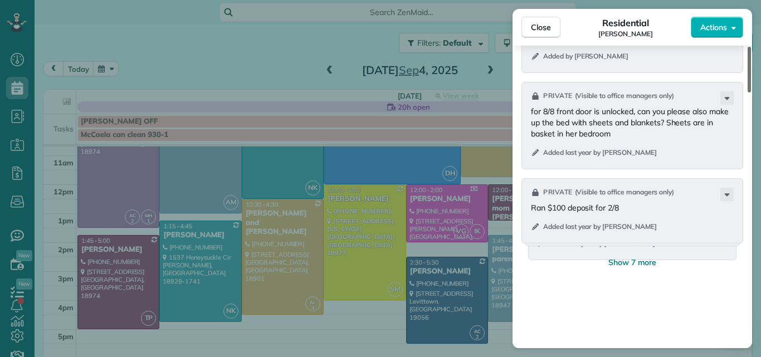
drag, startPoint x: 750, startPoint y: 221, endPoint x: 747, endPoint y: 264, distance: 43.0
click at [748, 93] on div at bounding box center [749, 70] width 3 height 46
click at [644, 261] on span "Show 7 more" at bounding box center [633, 262] width 48 height 11
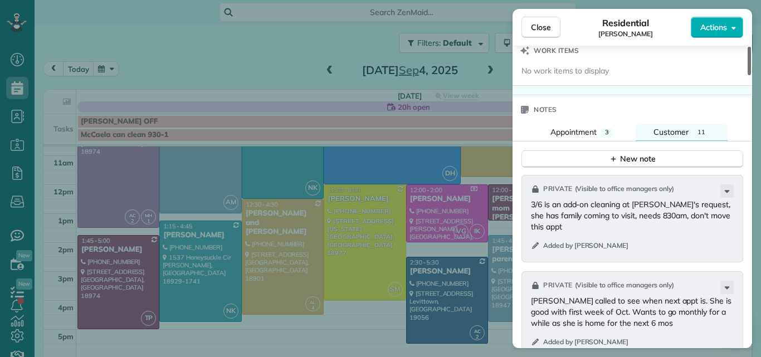
scroll to position [1118, 0]
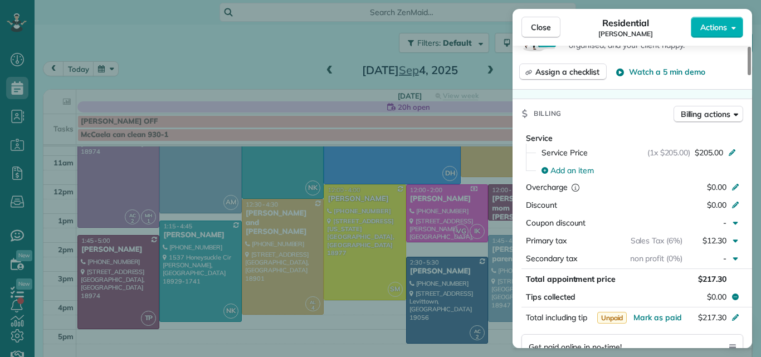
drag, startPoint x: 750, startPoint y: 193, endPoint x: 761, endPoint y: 89, distance: 105.4
click at [751, 75] on div at bounding box center [749, 61] width 3 height 28
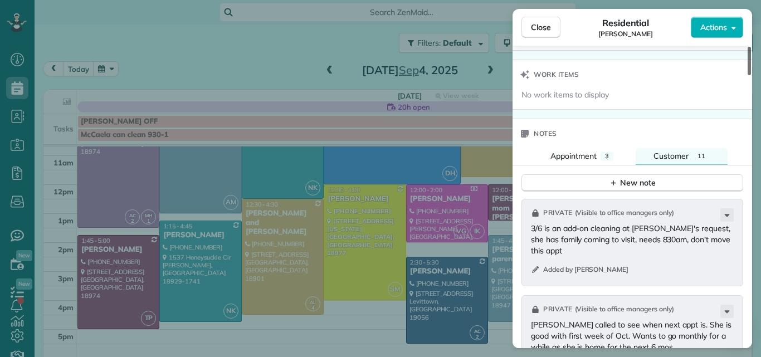
scroll to position [1148, 0]
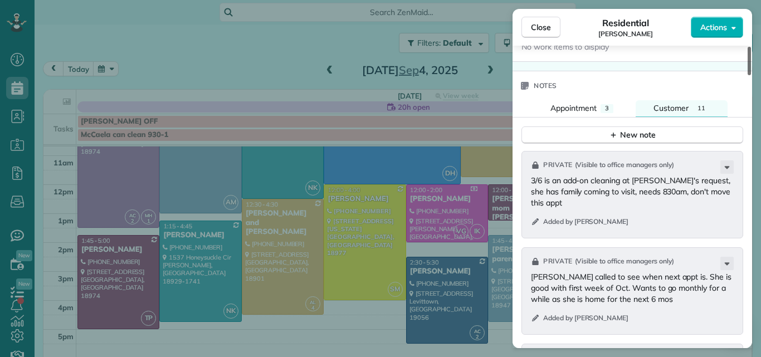
drag, startPoint x: 749, startPoint y: 79, endPoint x: 758, endPoint y: 159, distance: 80.7
click at [751, 75] on div at bounding box center [749, 61] width 3 height 28
click at [575, 107] on span "Appointment" at bounding box center [574, 108] width 46 height 10
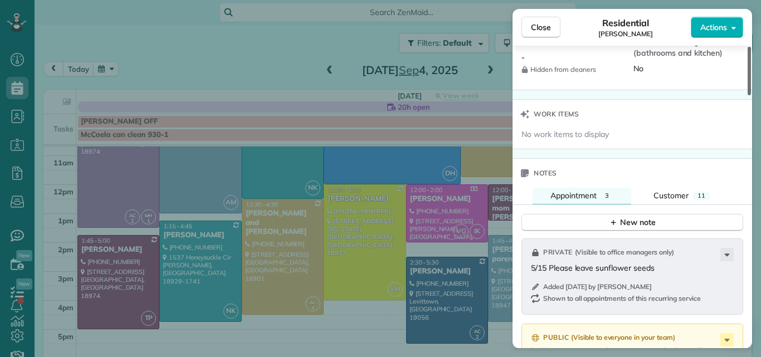
scroll to position [1029, 0]
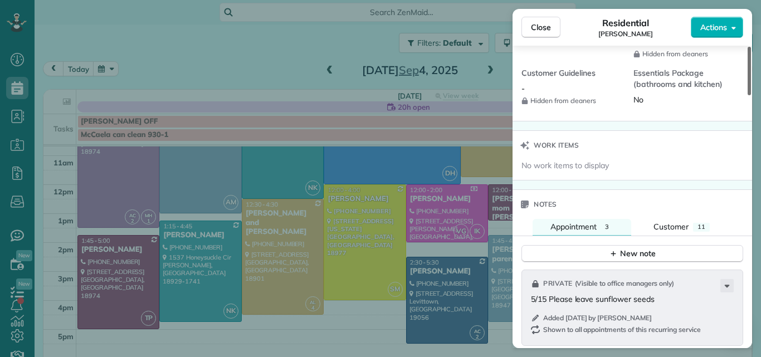
drag, startPoint x: 749, startPoint y: 235, endPoint x: 751, endPoint y: 216, distance: 19.2
click at [751, 95] on div at bounding box center [749, 71] width 3 height 48
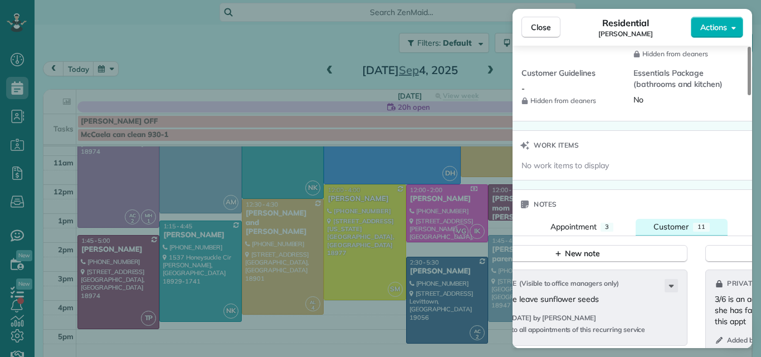
click at [677, 227] on span "Customer" at bounding box center [671, 227] width 35 height 10
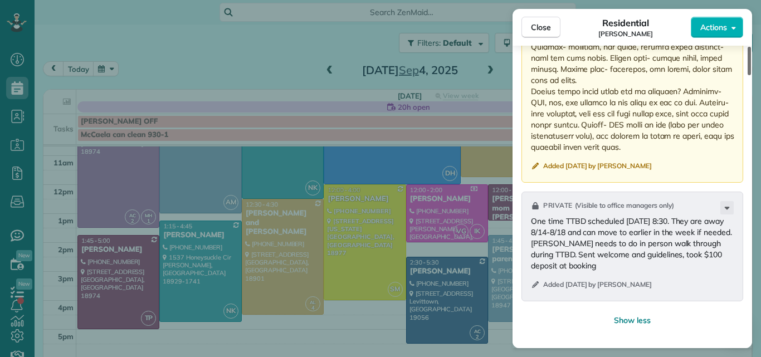
scroll to position [2548, 0]
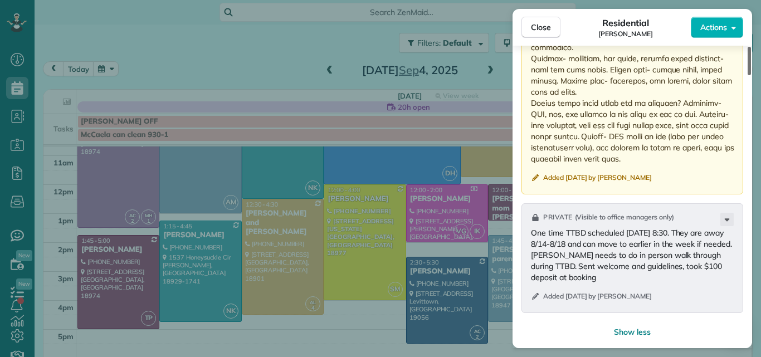
drag, startPoint x: 750, startPoint y: 163, endPoint x: 761, endPoint y: 305, distance: 142.6
click at [751, 75] on div at bounding box center [749, 61] width 3 height 28
click at [538, 18] on button "Close" at bounding box center [541, 27] width 39 height 21
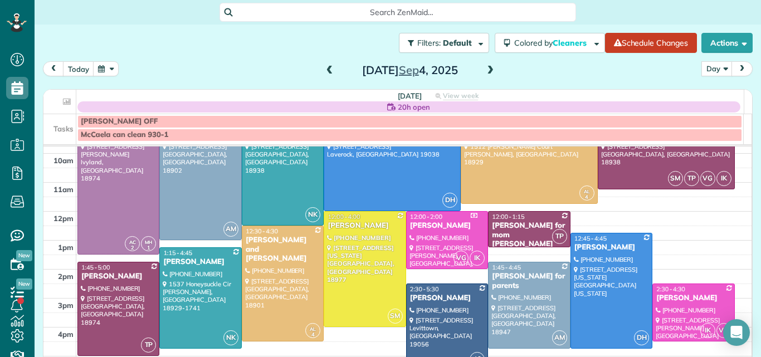
scroll to position [83, 0]
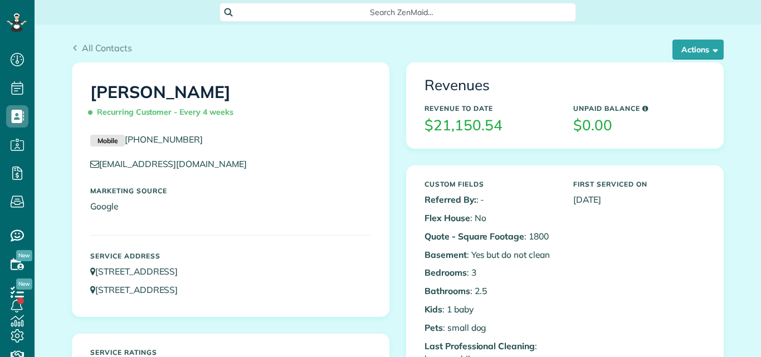
scroll to position [5, 5]
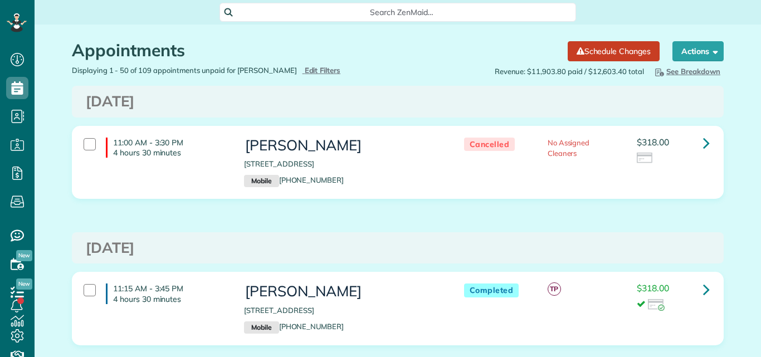
scroll to position [5, 5]
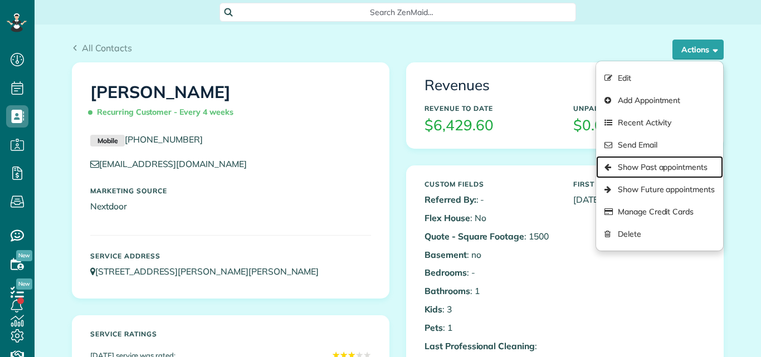
click at [640, 166] on link "Show Past appointments" at bounding box center [659, 167] width 127 height 22
